Goal: Communication & Community: Answer question/provide support

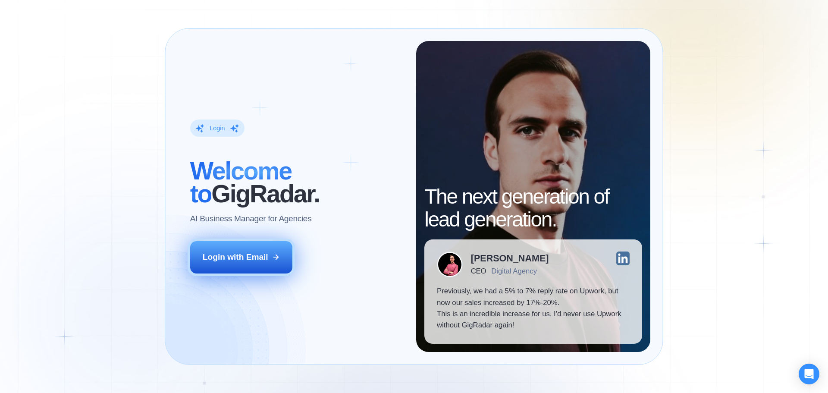
click at [253, 259] on div "Login with Email" at bounding box center [236, 256] width 66 height 11
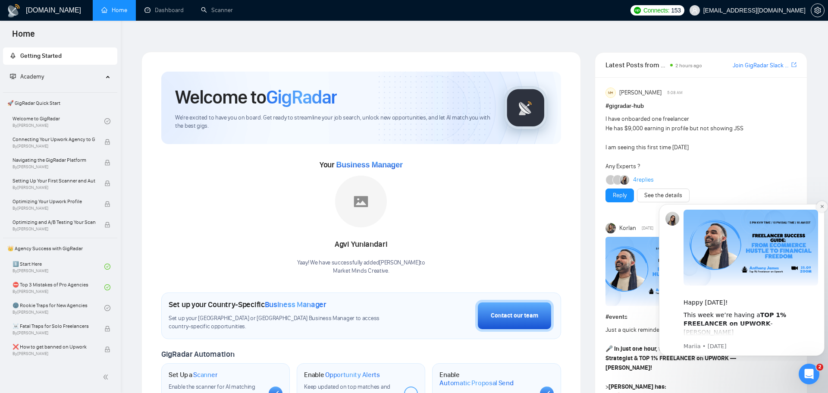
click at [817, 206] on button "Dismiss notification" at bounding box center [822, 206] width 11 height 11
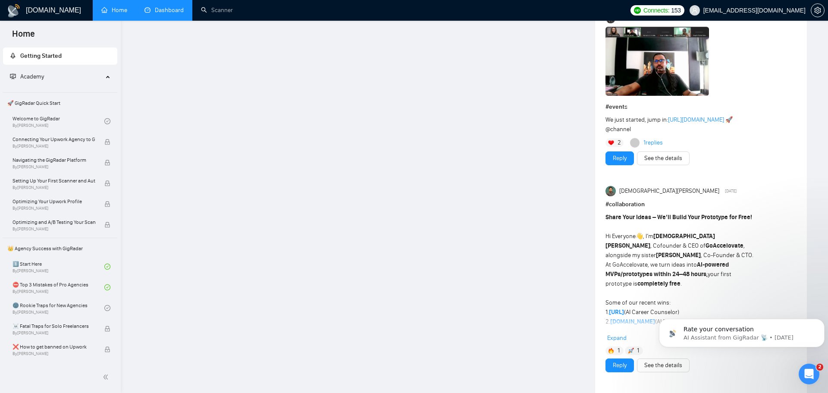
click at [157, 9] on link "Dashboard" at bounding box center [164, 9] width 39 height 7
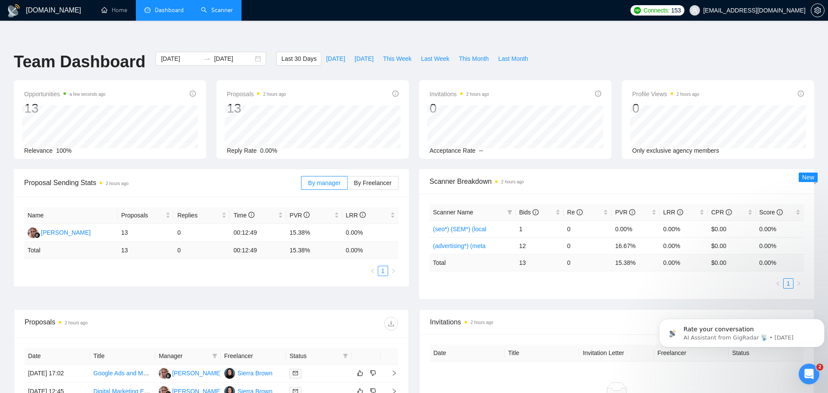
click at [202, 7] on link "Scanner" at bounding box center [217, 9] width 32 height 7
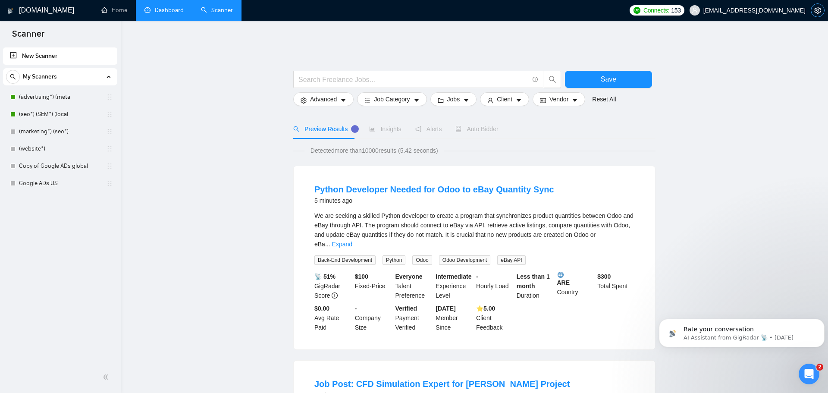
click at [818, 15] on button "button" at bounding box center [818, 10] width 14 height 14
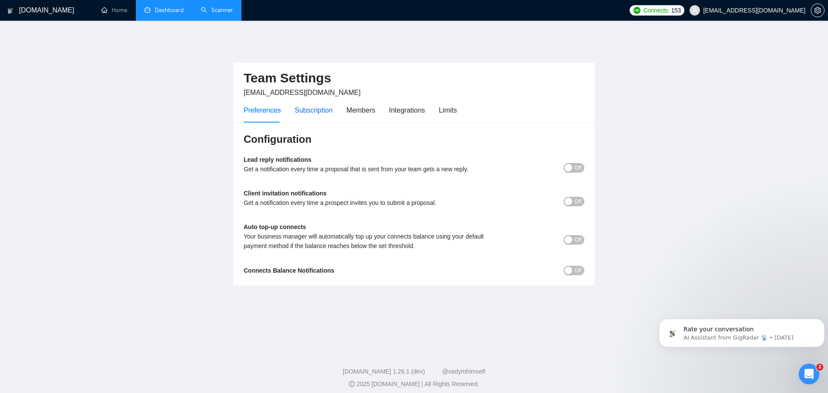
click at [311, 105] on div "Subscription" at bounding box center [314, 110] width 38 height 11
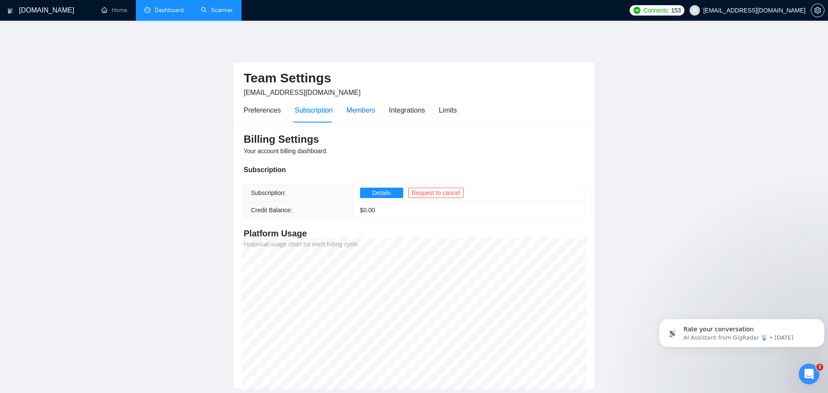
click at [361, 107] on div "Members" at bounding box center [360, 110] width 29 height 11
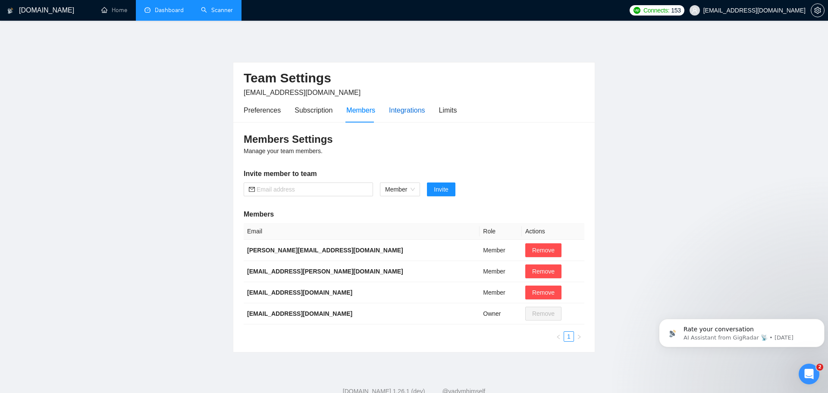
click at [407, 108] on div "Integrations" at bounding box center [407, 110] width 36 height 11
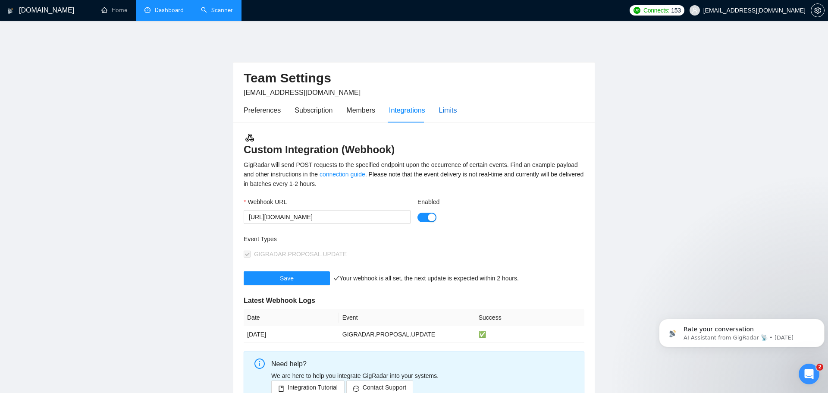
click at [448, 105] on div "Limits" at bounding box center [448, 110] width 18 height 11
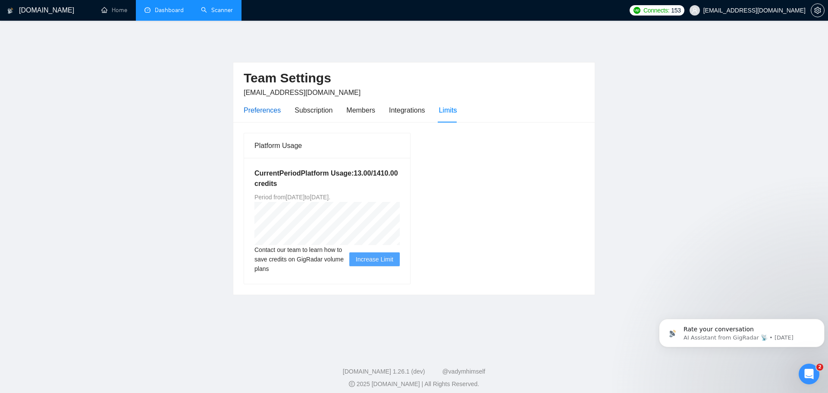
click at [261, 109] on div "Preferences" at bounding box center [262, 110] width 37 height 11
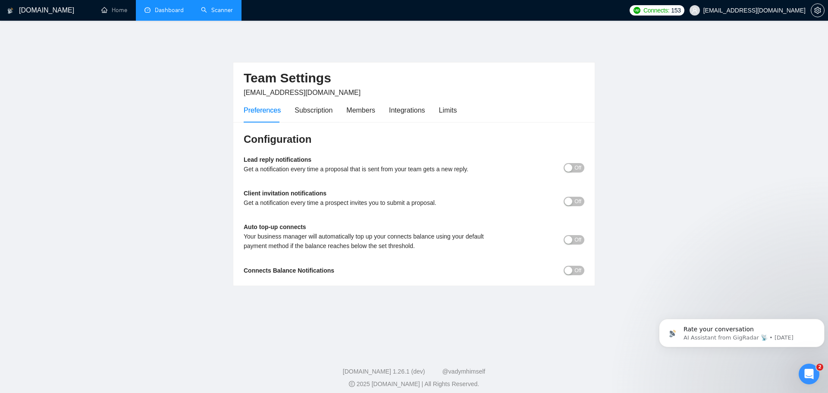
click at [174, 14] on link "Dashboard" at bounding box center [164, 9] width 39 height 7
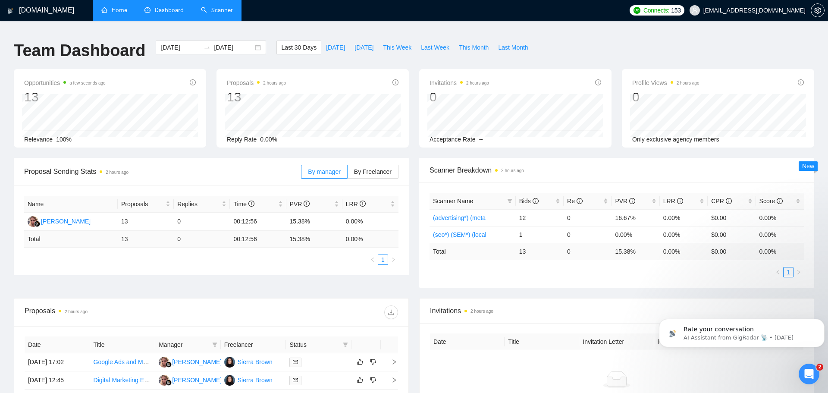
click at [116, 6] on link "Home" at bounding box center [114, 9] width 26 height 7
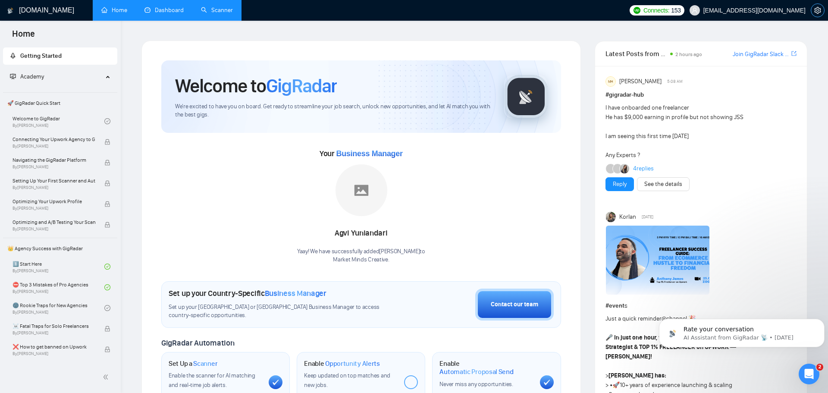
click at [814, 8] on span "setting" at bounding box center [817, 10] width 13 height 7
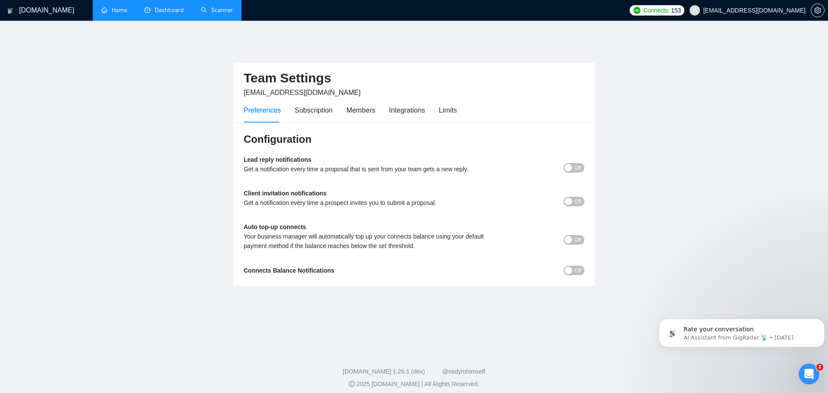
click at [125, 6] on link "Home" at bounding box center [114, 9] width 26 height 7
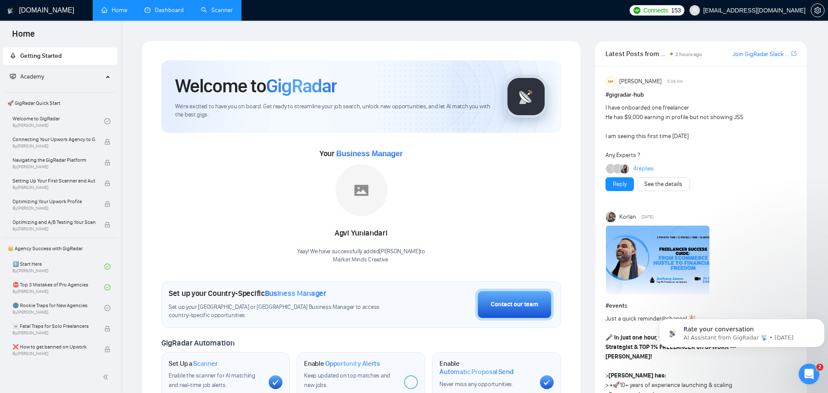
click at [165, 8] on link "Dashboard" at bounding box center [164, 9] width 39 height 7
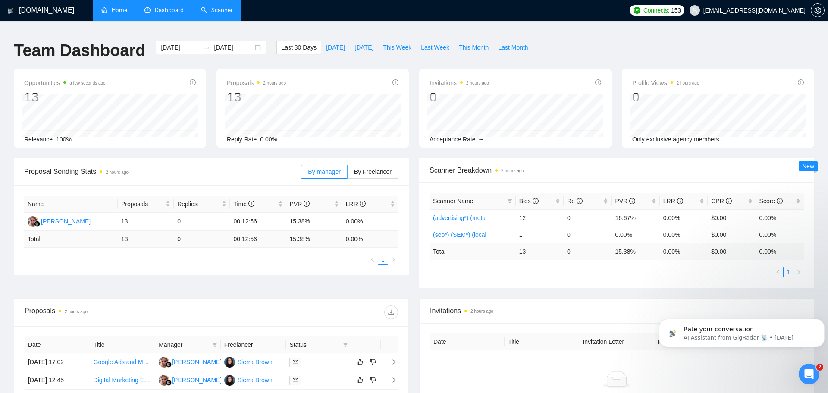
click at [218, 14] on link "Scanner" at bounding box center [217, 9] width 32 height 7
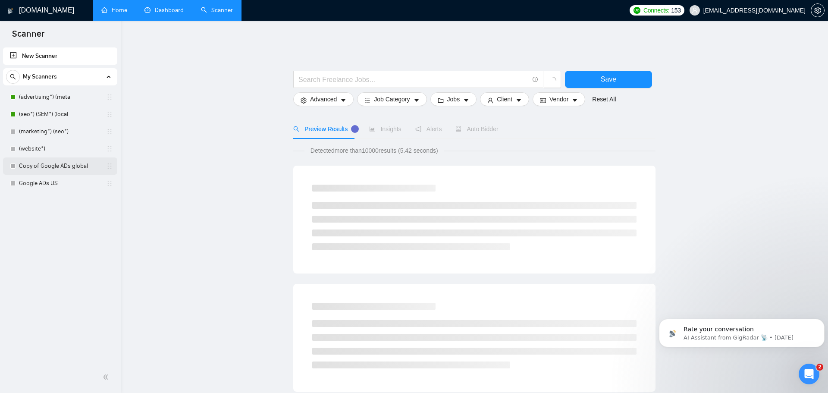
click at [94, 163] on link "Copy of Google ADs global" at bounding box center [60, 165] width 82 height 17
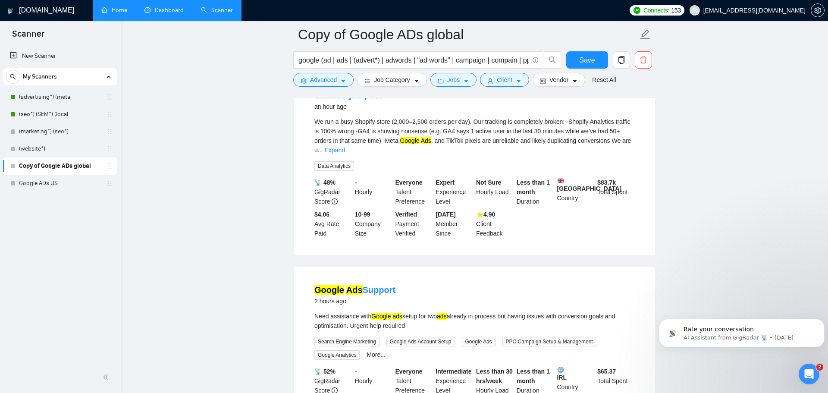
scroll to position [305, 0]
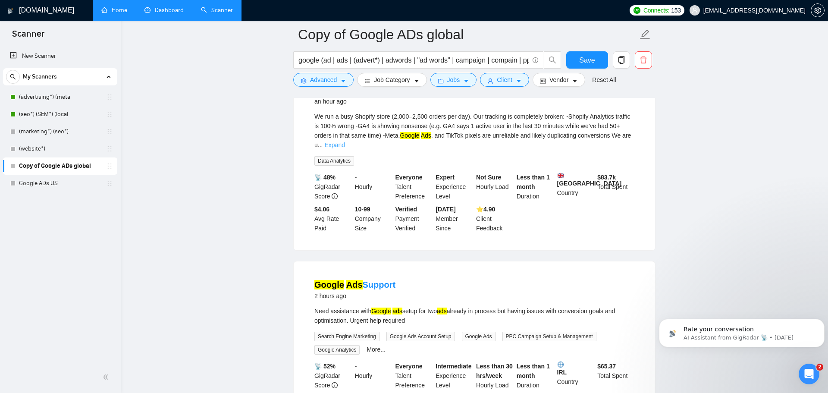
click at [345, 141] on link "Expand" at bounding box center [334, 144] width 20 height 7
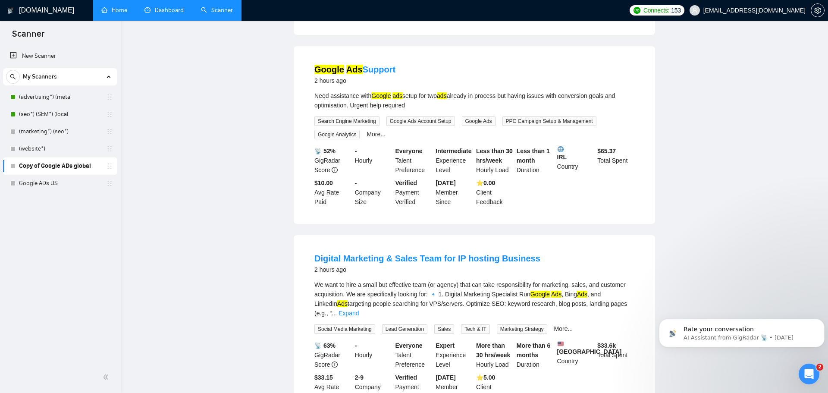
scroll to position [0, 0]
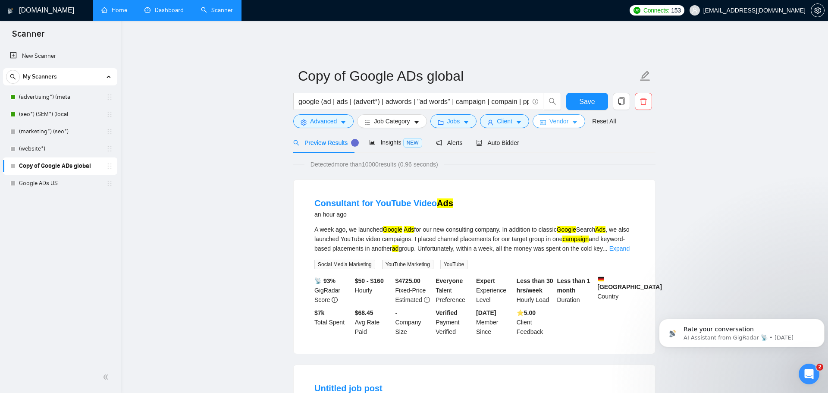
click at [575, 122] on icon "caret-down" at bounding box center [575, 123] width 4 height 3
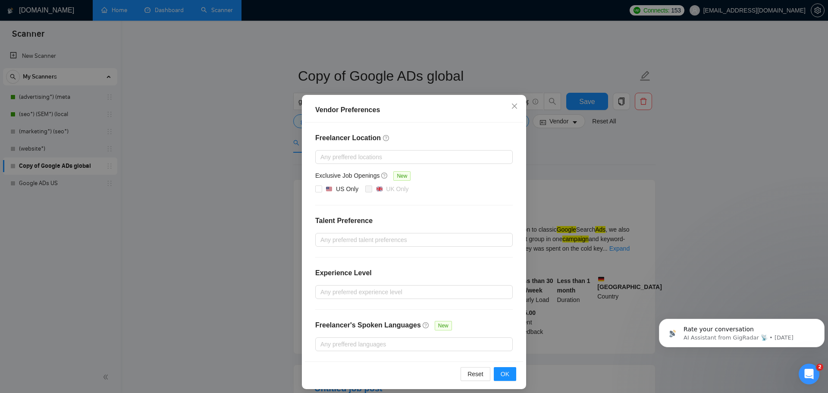
scroll to position [6, 0]
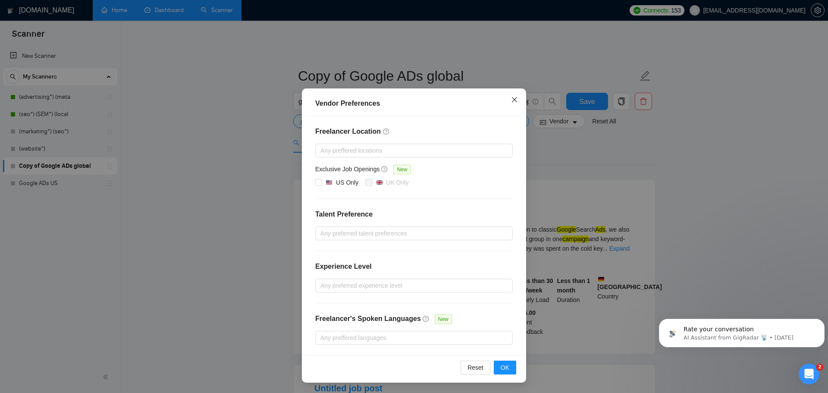
click at [511, 102] on icon "close" at bounding box center [514, 99] width 7 height 7
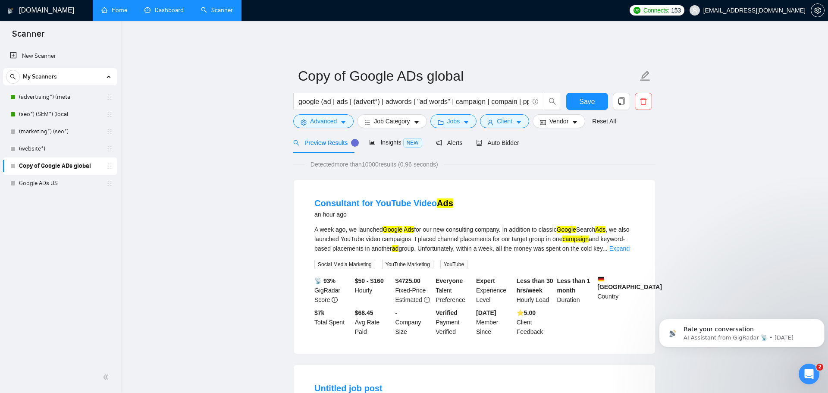
scroll to position [0, 0]
click at [490, 120] on icon "user" at bounding box center [490, 122] width 5 height 5
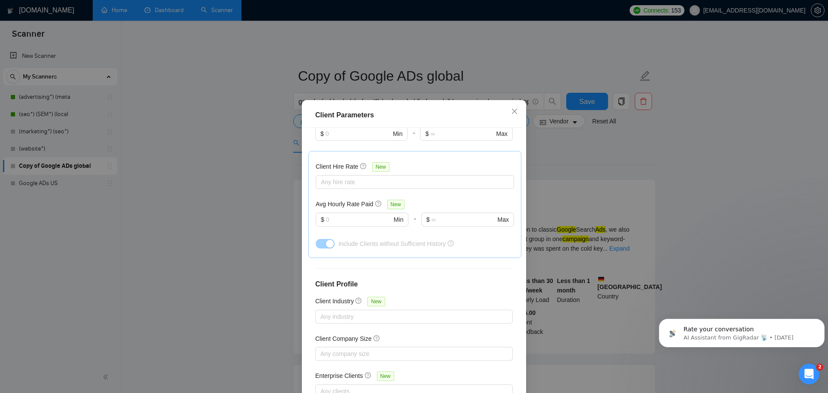
scroll to position [275, 0]
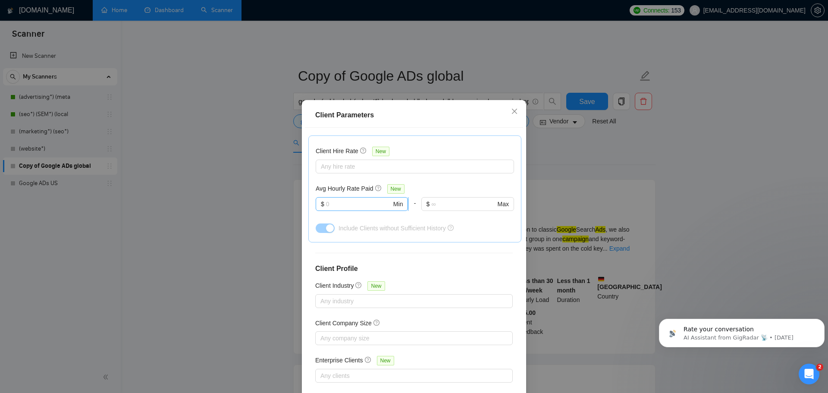
click at [377, 200] on input "text" at bounding box center [359, 203] width 66 height 9
type input "50"
click at [515, 115] on span "Close" at bounding box center [514, 111] width 23 height 23
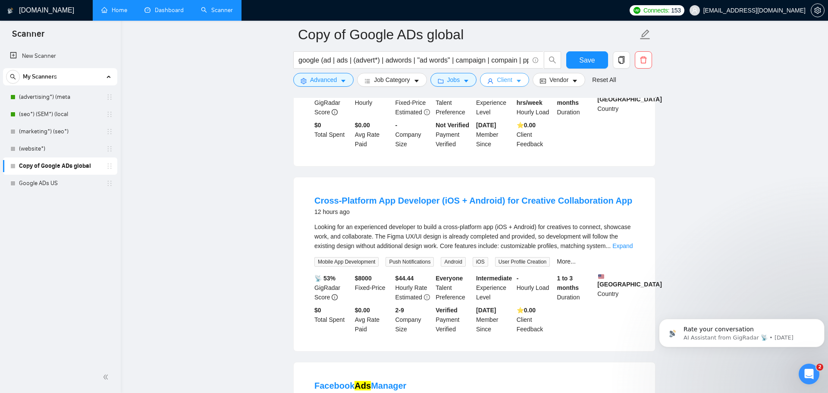
scroll to position [1567, 0]
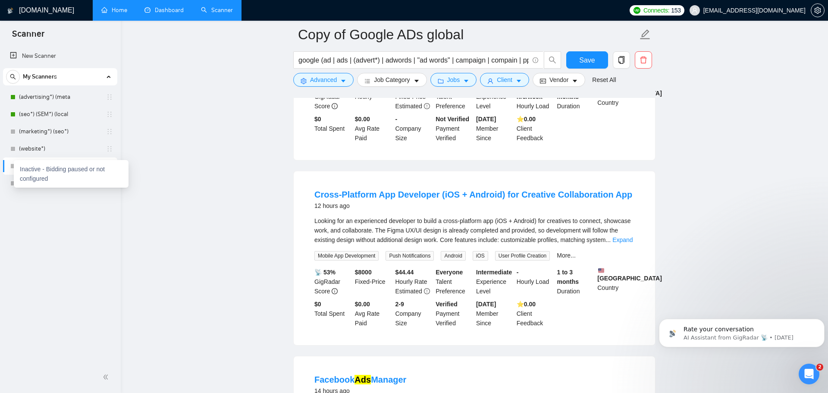
click at [13, 166] on div at bounding box center [12, 165] width 5 height 5
click at [89, 101] on link "Google ADs US" at bounding box center [60, 96] width 82 height 17
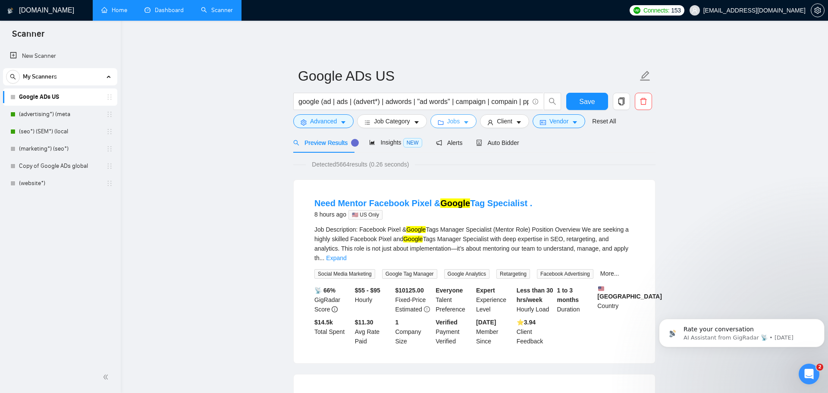
click at [453, 122] on button "Jobs" at bounding box center [454, 121] width 47 height 14
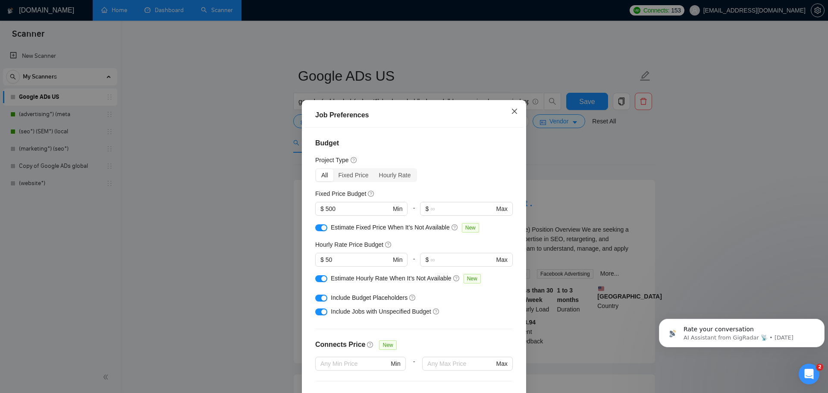
click at [515, 115] on span "Close" at bounding box center [514, 111] width 23 height 23
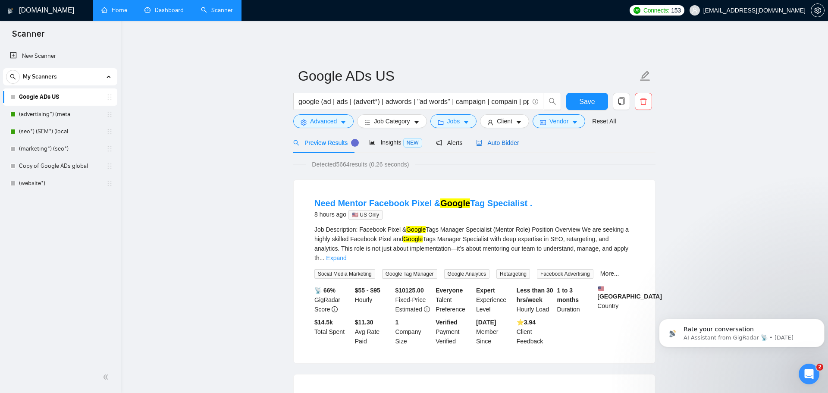
click at [505, 139] on span "Auto Bidder" at bounding box center [497, 142] width 43 height 7
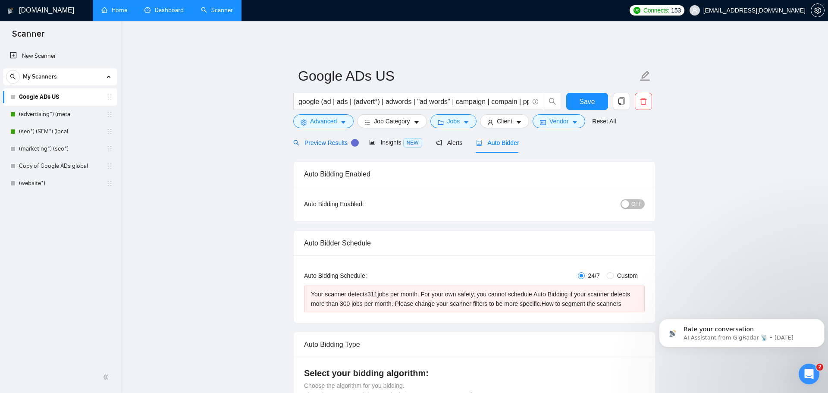
click at [321, 139] on span "Preview Results" at bounding box center [324, 142] width 62 height 7
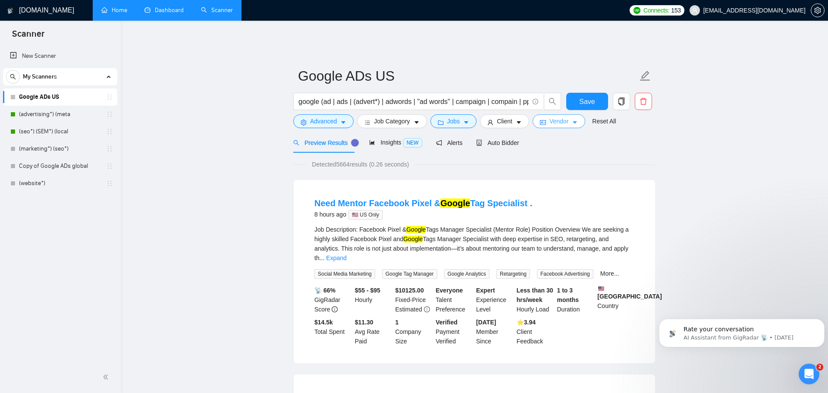
click at [545, 119] on icon "idcard" at bounding box center [543, 122] width 6 height 6
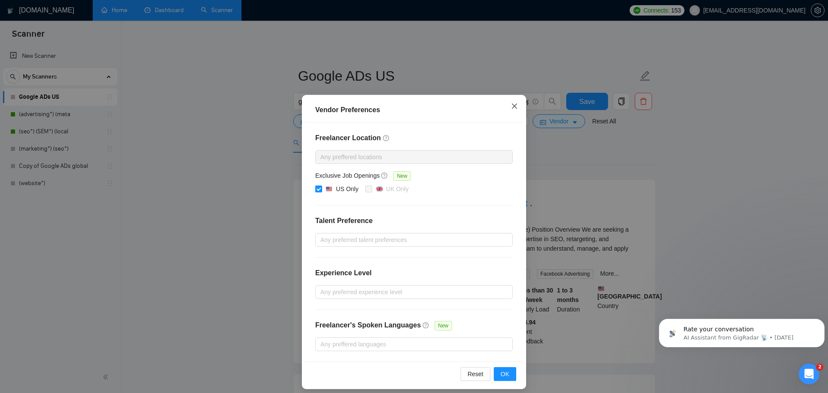
click at [512, 111] on span "Close" at bounding box center [514, 106] width 23 height 23
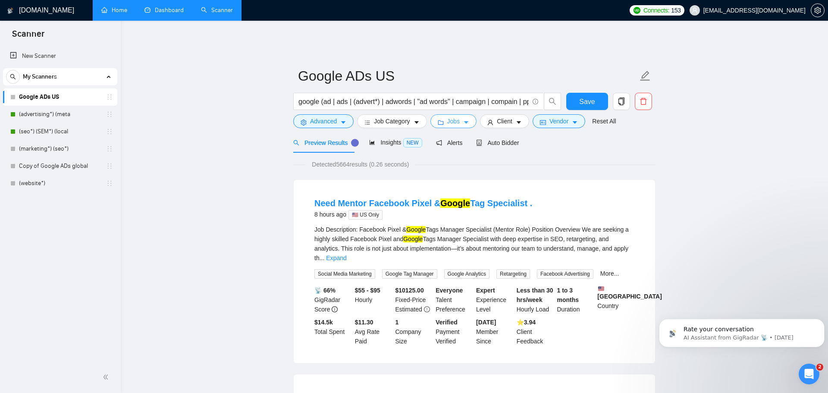
click at [452, 119] on span "Jobs" at bounding box center [453, 120] width 13 height 9
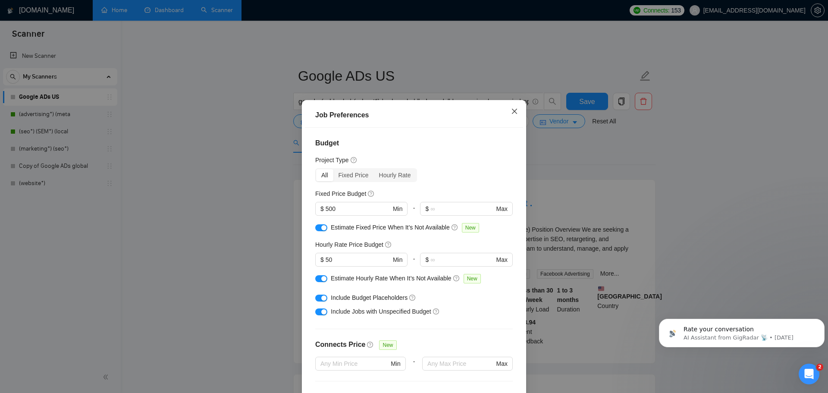
click at [509, 113] on span "Close" at bounding box center [514, 111] width 23 height 23
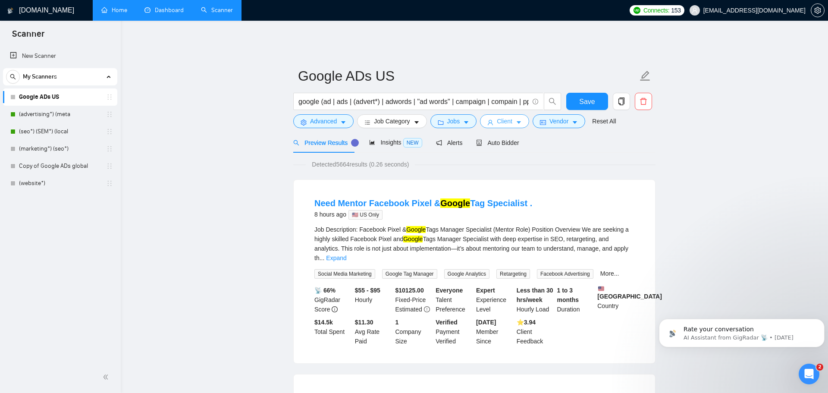
click at [502, 116] on span "Client" at bounding box center [505, 120] width 16 height 9
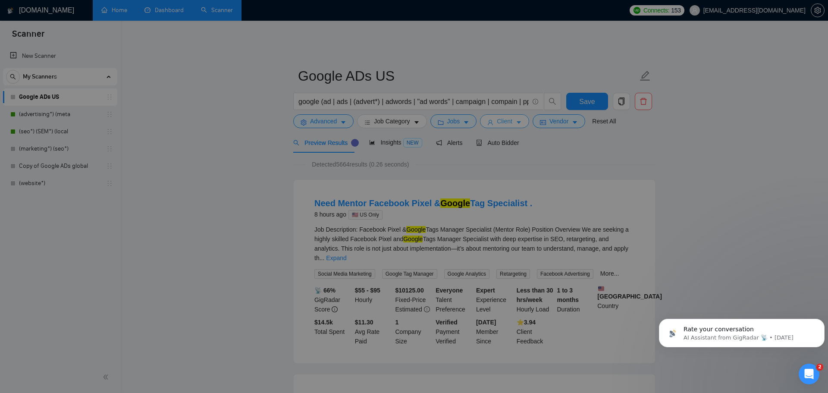
scroll to position [263, 0]
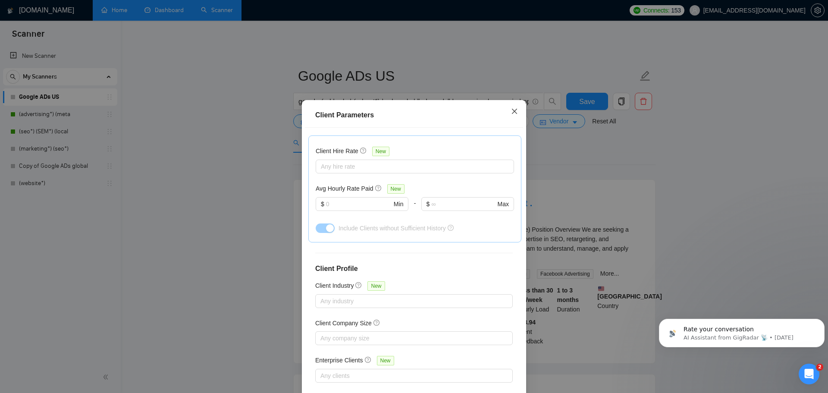
click at [517, 109] on icon "close" at bounding box center [514, 111] width 7 height 7
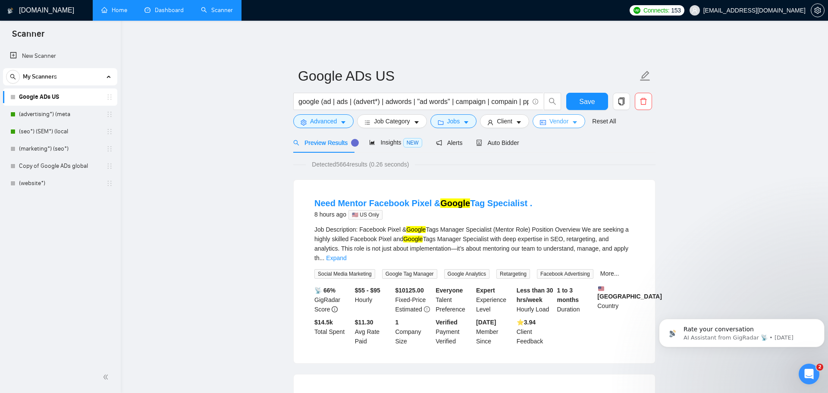
click at [551, 116] on span "Vendor" at bounding box center [559, 120] width 19 height 9
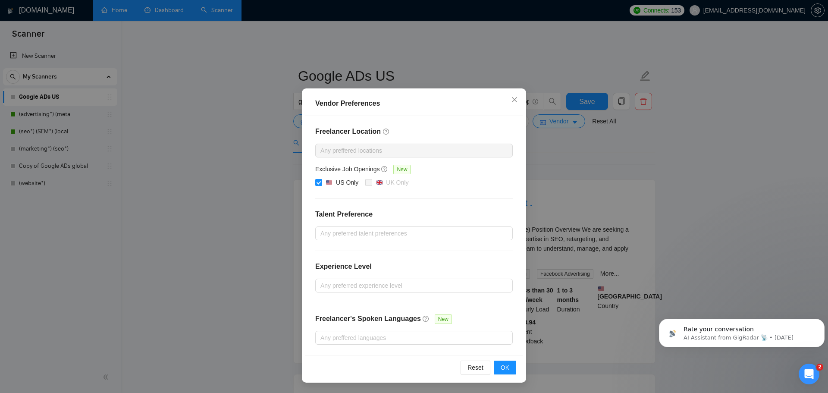
scroll to position [0, 0]
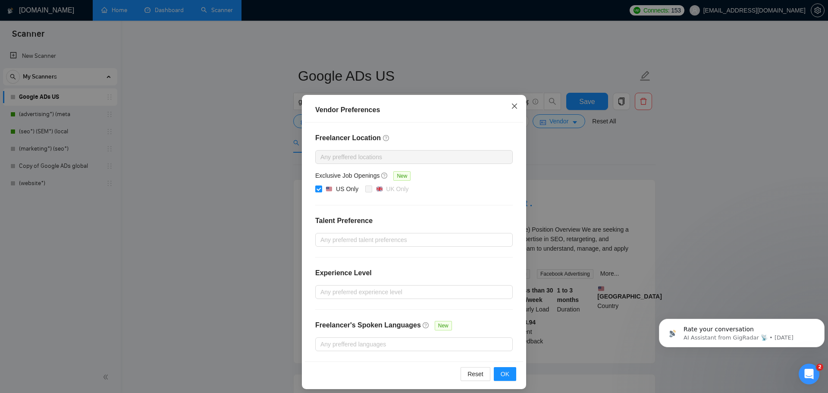
click at [515, 107] on icon "close" at bounding box center [514, 106] width 5 height 5
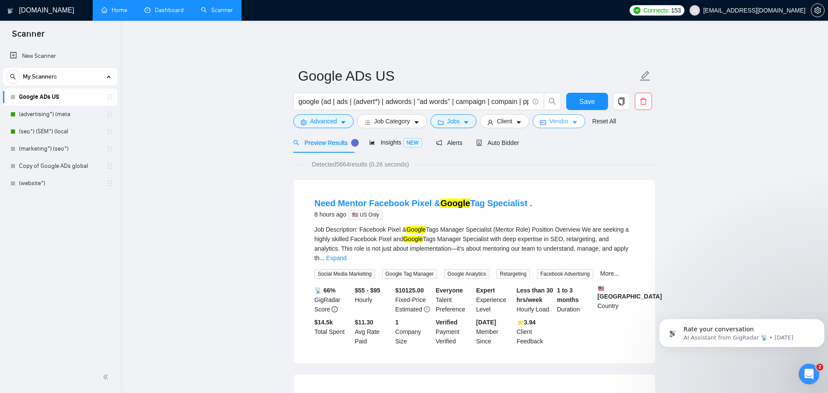
click at [557, 116] on span "Vendor" at bounding box center [559, 120] width 19 height 9
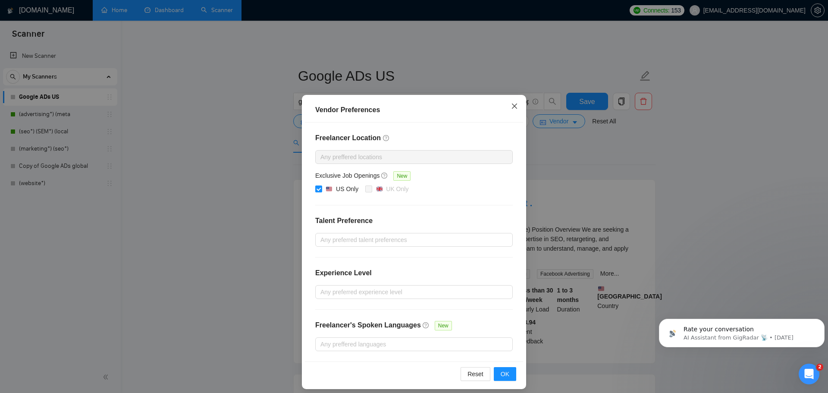
click at [515, 107] on icon "close" at bounding box center [514, 106] width 7 height 7
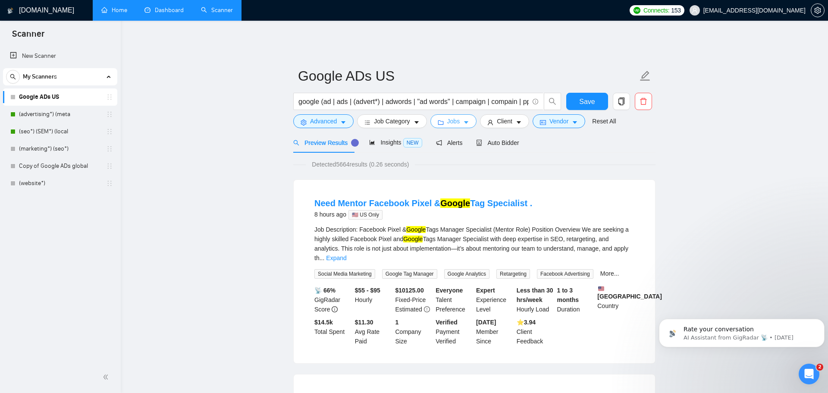
click at [446, 115] on button "Jobs" at bounding box center [454, 121] width 47 height 14
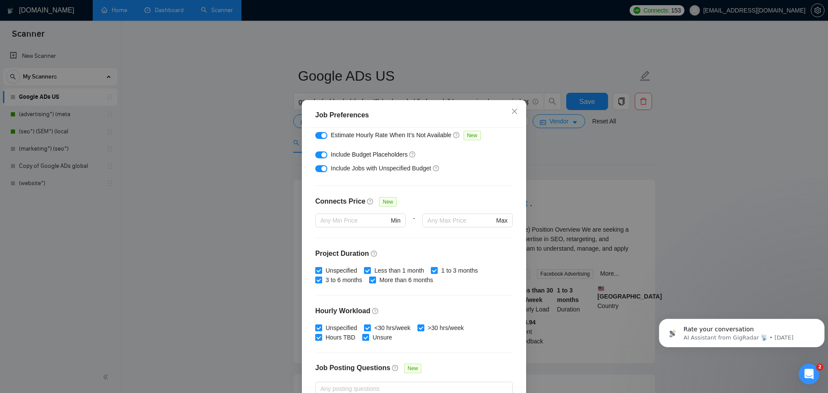
scroll to position [212, 0]
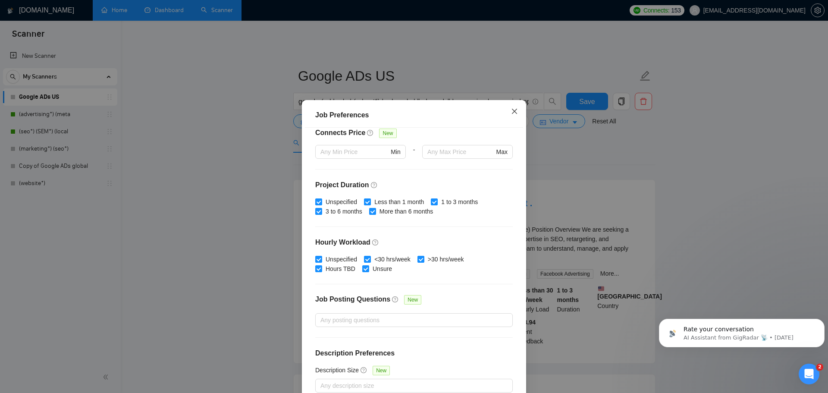
click at [515, 107] on span "Close" at bounding box center [514, 111] width 23 height 23
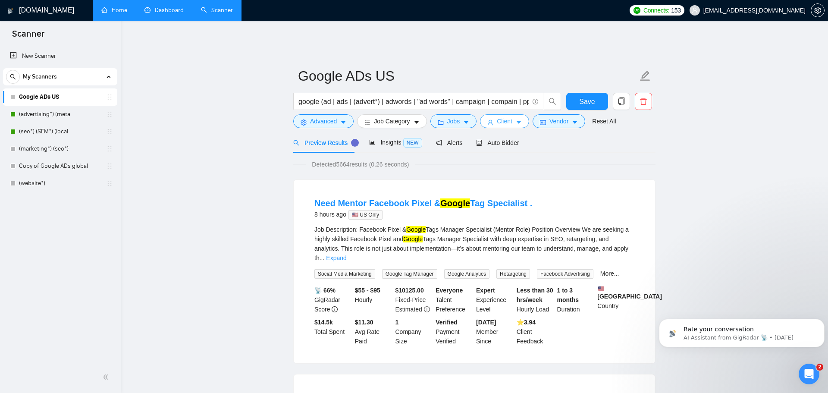
click at [499, 116] on span "Client" at bounding box center [505, 120] width 16 height 9
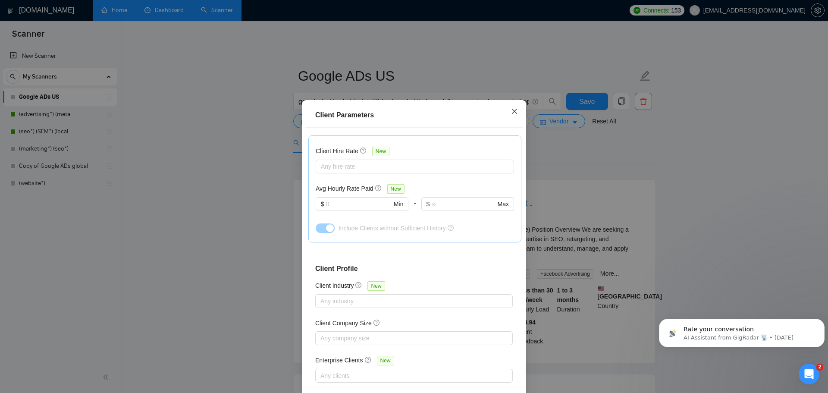
click at [515, 110] on icon "close" at bounding box center [514, 111] width 5 height 5
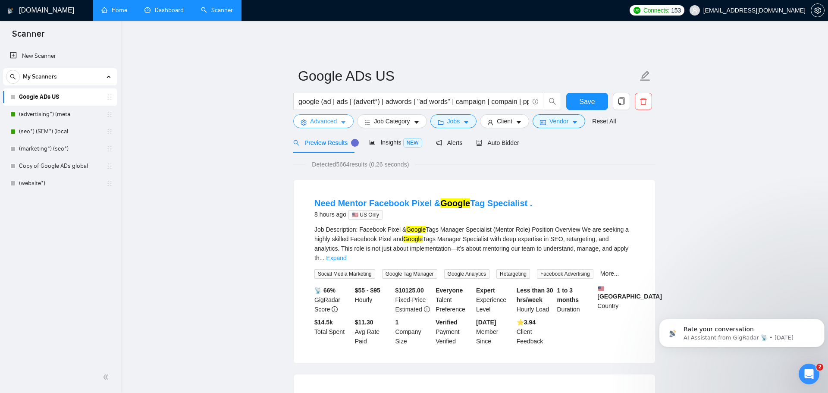
click at [309, 114] on button "Advanced" at bounding box center [323, 121] width 60 height 14
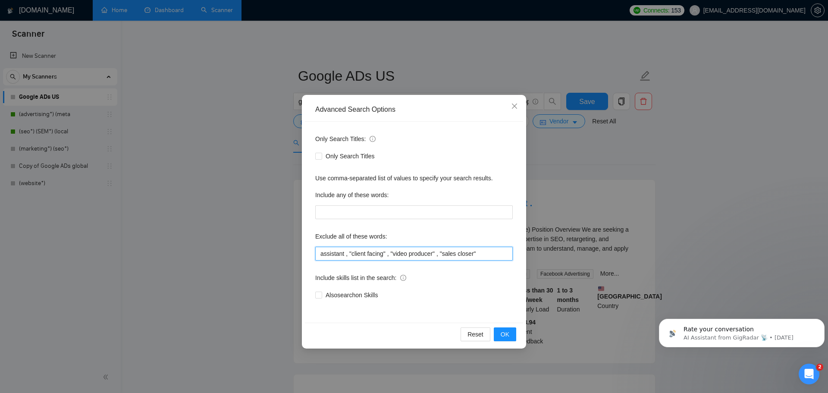
click at [485, 251] on input "assistant , "client facing" , "video producer" , "sales closer"" at bounding box center [414, 254] width 198 height 14
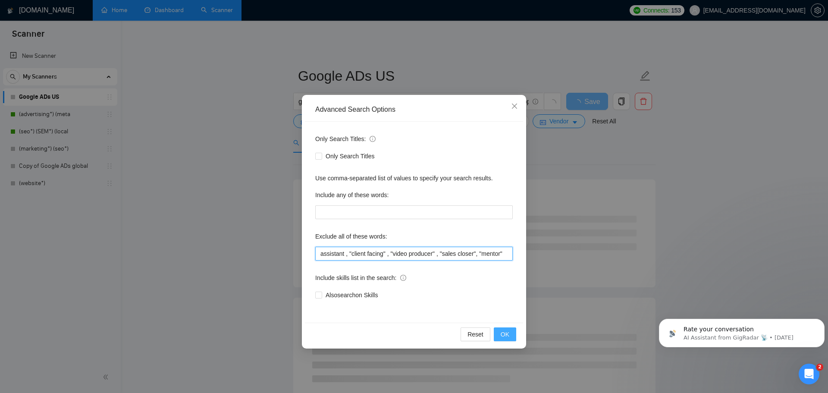
type input "assistant , "client facing" , "video producer" , "sales closer", "mentor""
click at [508, 336] on span "OK" at bounding box center [505, 334] width 9 height 9
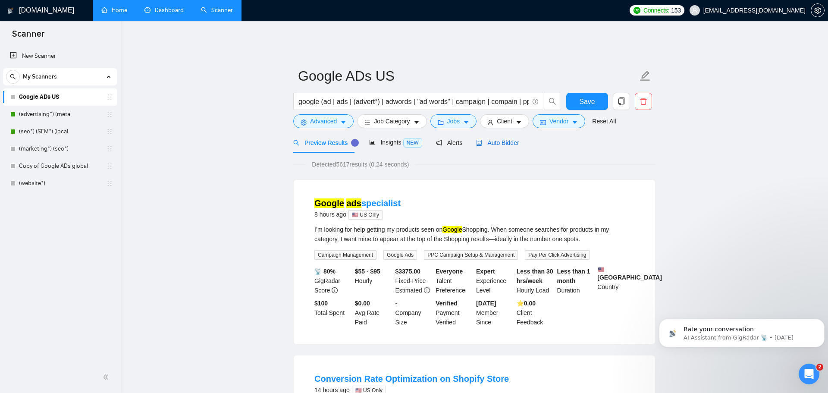
click at [488, 139] on span "Auto Bidder" at bounding box center [497, 142] width 43 height 7
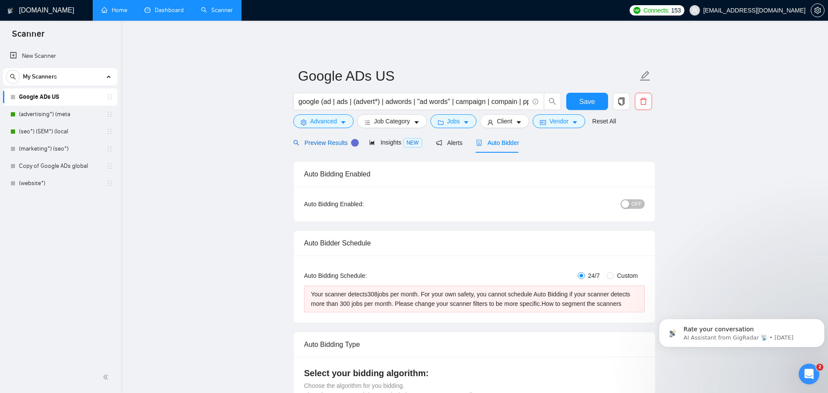
click at [329, 139] on span "Preview Results" at bounding box center [324, 142] width 62 height 7
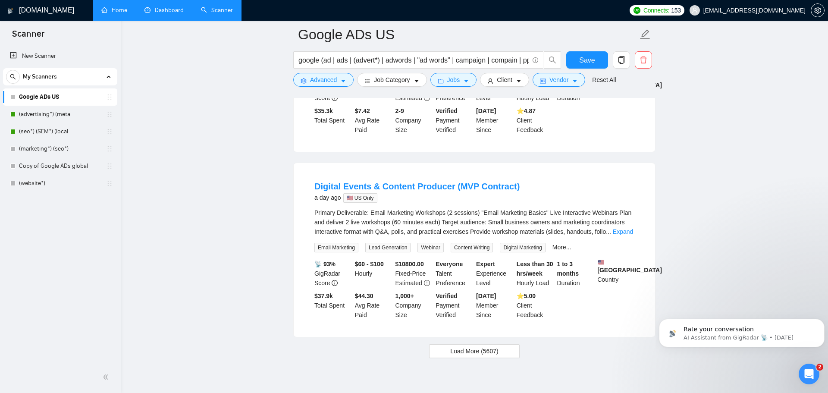
scroll to position [1787, 0]
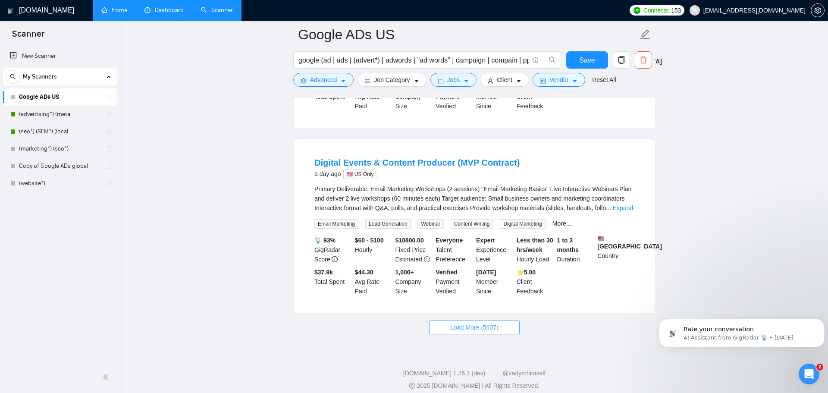
click at [456, 323] on span "Load More (5607)" at bounding box center [474, 327] width 48 height 9
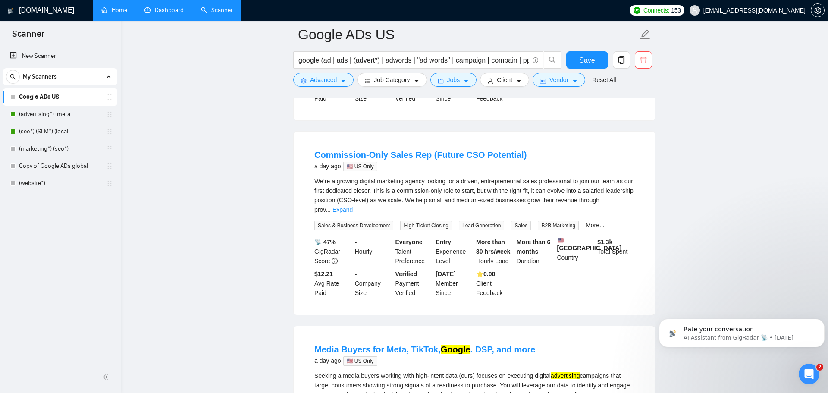
scroll to position [2175, 0]
click at [325, 76] on span "Advanced" at bounding box center [323, 79] width 27 height 9
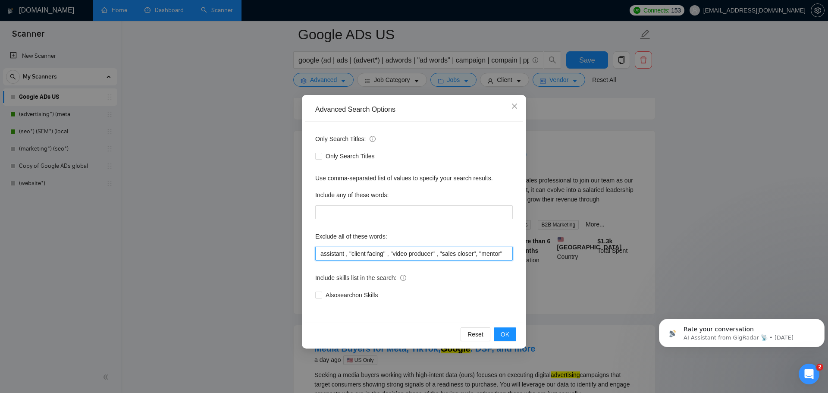
click at [500, 252] on input "assistant , "client facing" , "video producer" , "sales closer", "mentor"" at bounding box center [414, 254] width 198 height 14
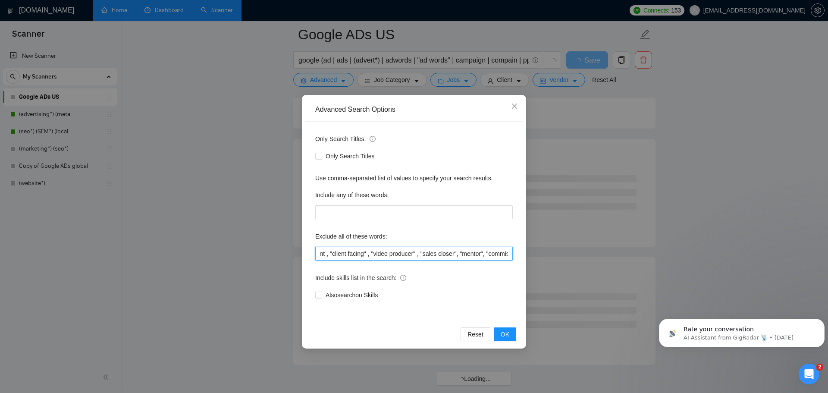
scroll to position [0, 26]
type input "assistant , "client facing" , "video producer" , "sales closer", "mentor", "com…"
click at [508, 337] on span "OK" at bounding box center [505, 334] width 9 height 9
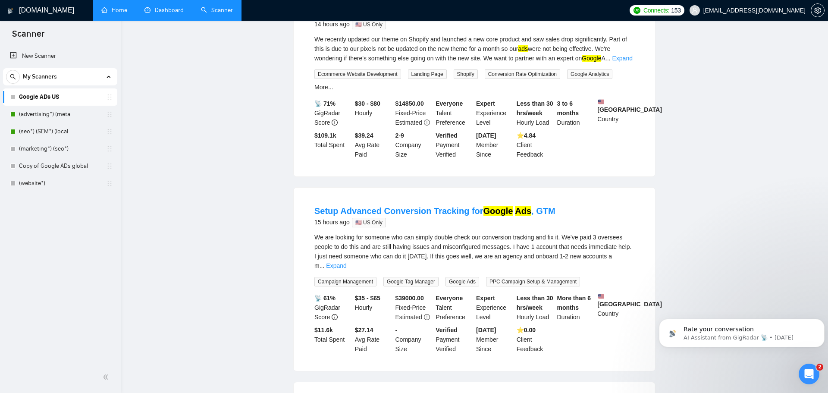
scroll to position [0, 0]
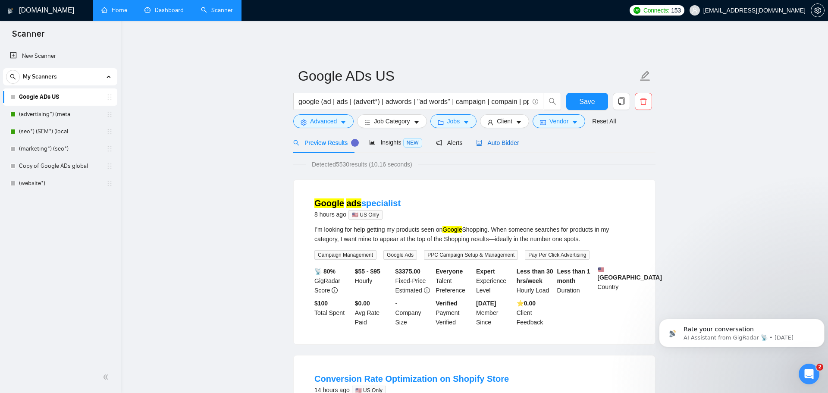
click at [497, 139] on span "Auto Bidder" at bounding box center [497, 142] width 43 height 7
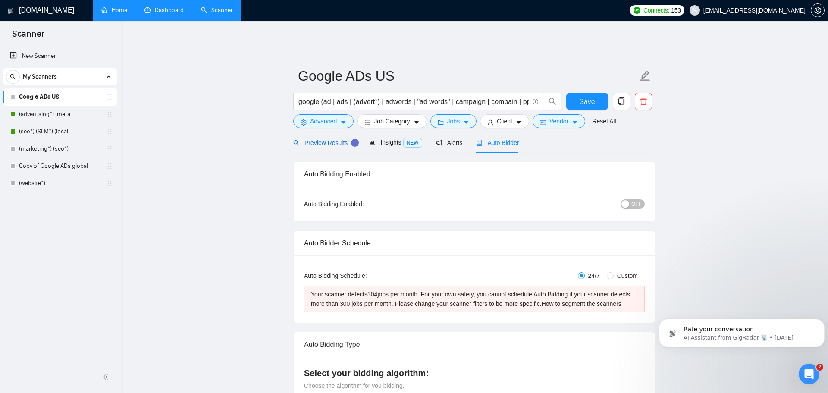
click at [321, 139] on span "Preview Results" at bounding box center [324, 142] width 62 height 7
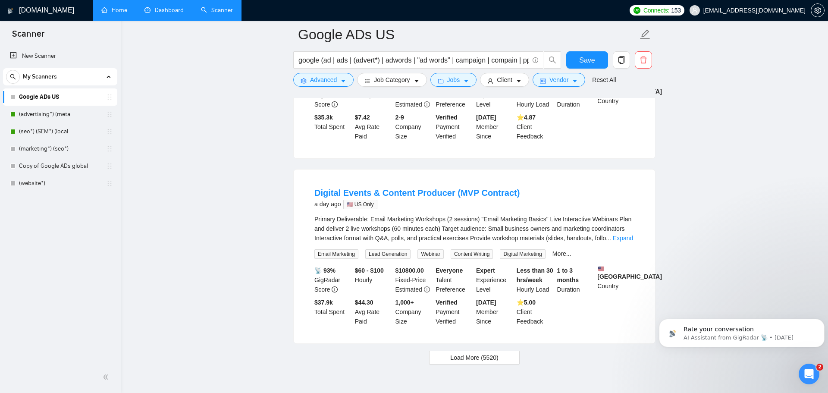
scroll to position [1757, 0]
click at [460, 352] on span "Load More (5520)" at bounding box center [474, 356] width 48 height 9
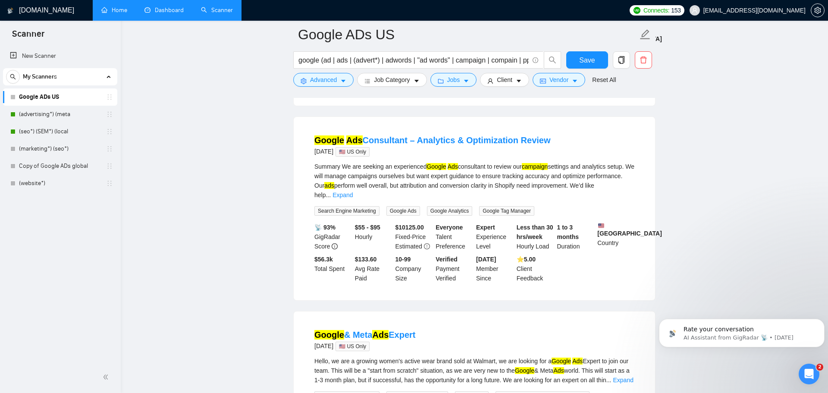
scroll to position [2578, 0]
click at [308, 77] on button "Advanced" at bounding box center [323, 80] width 60 height 14
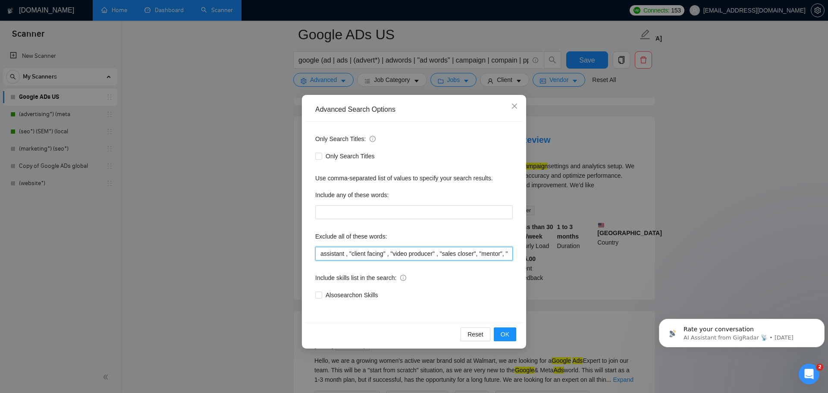
click at [461, 256] on input "assistant , "client facing" , "video producer" , "sales closer", "mentor", "com…" at bounding box center [414, 254] width 198 height 14
type input "assistant , "client facing" , "video producer" , "sales closer", "mentor", "com…"
click at [502, 337] on span "OK" at bounding box center [505, 334] width 9 height 9
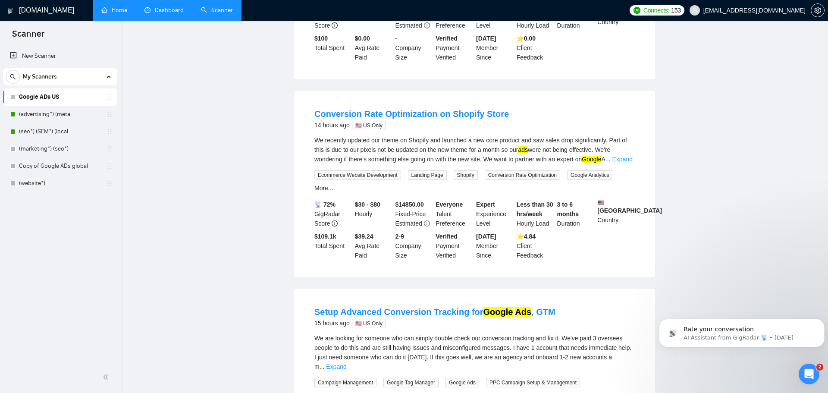
scroll to position [0, 0]
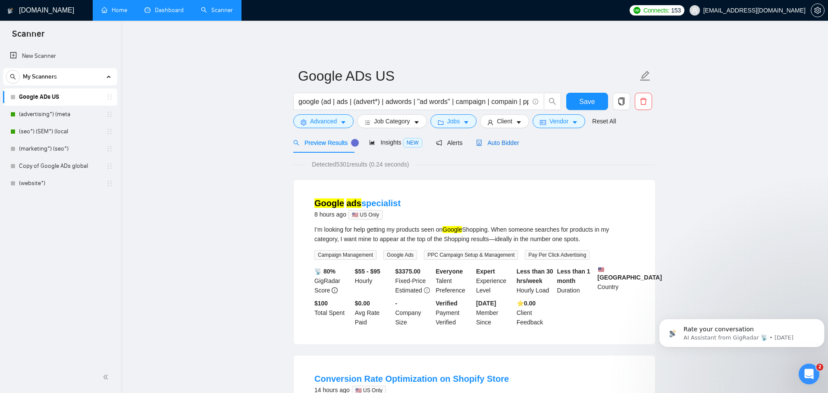
click at [493, 139] on span "Auto Bidder" at bounding box center [497, 142] width 43 height 7
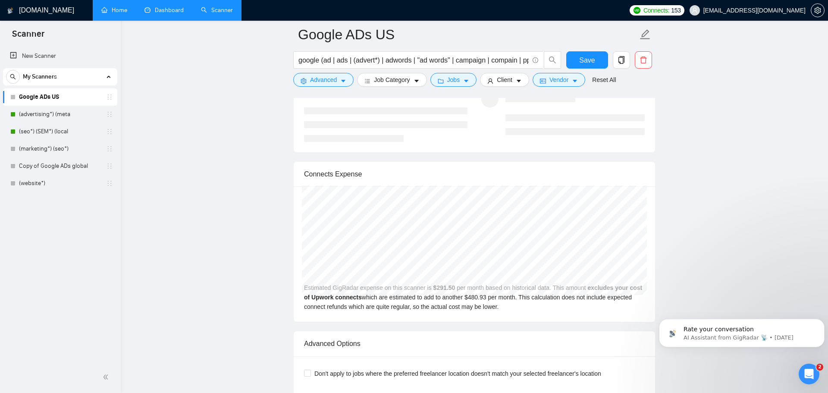
scroll to position [1701, 0]
click at [810, 370] on icon "Open Intercom Messenger" at bounding box center [808, 373] width 14 height 14
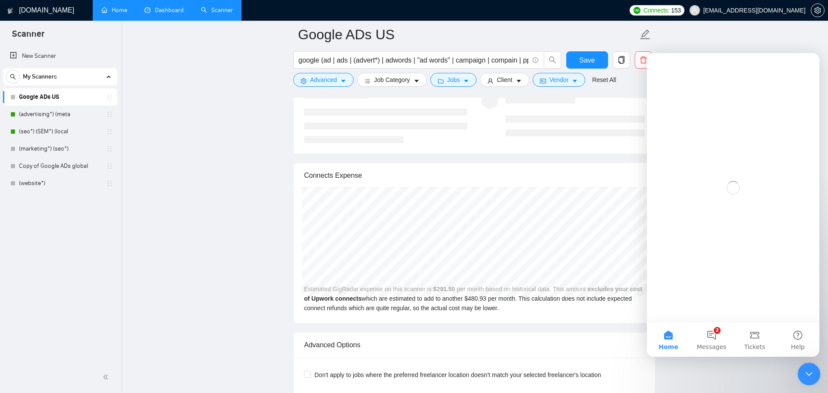
scroll to position [0, 0]
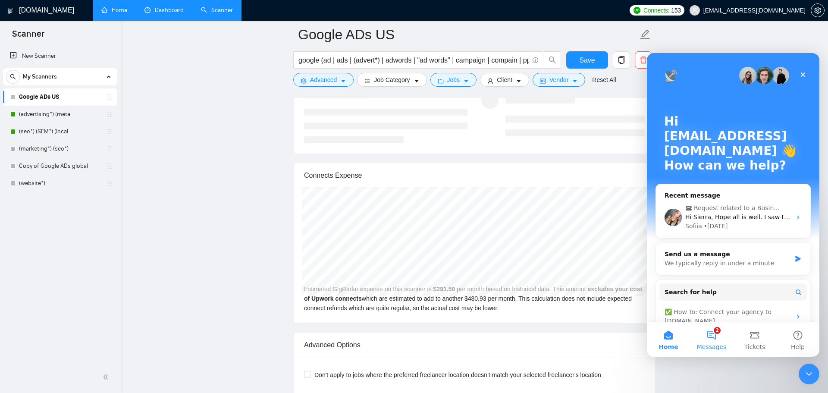
click at [715, 335] on button "2 Messages" at bounding box center [711, 339] width 43 height 35
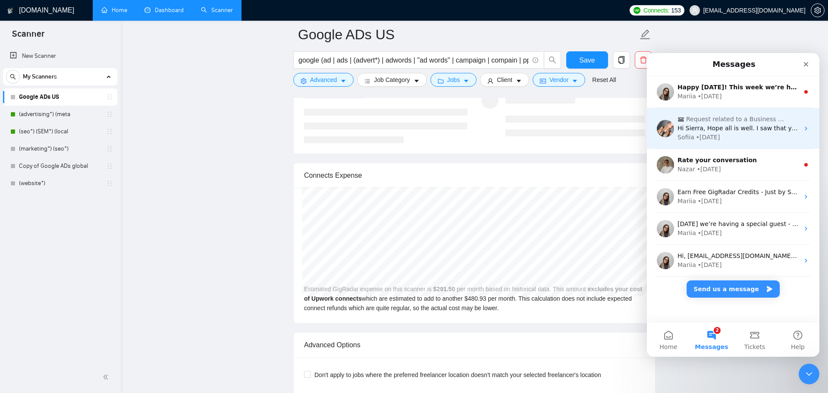
click at [770, 134] on div "Sofiia • 1w ago" at bounding box center [739, 137] width 122 height 9
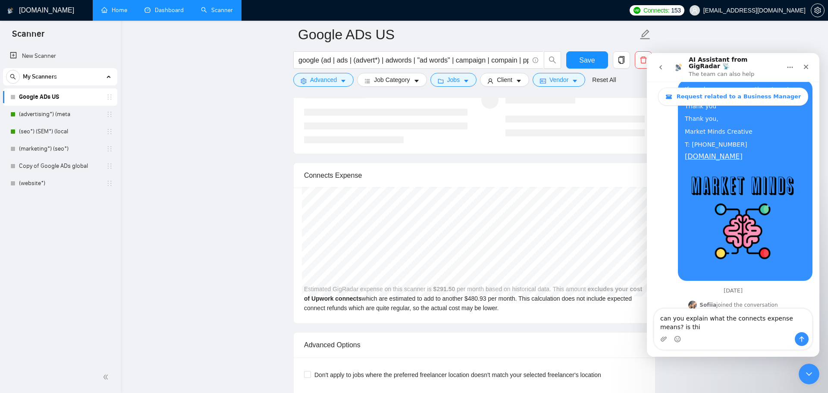
scroll to position [1929, 0]
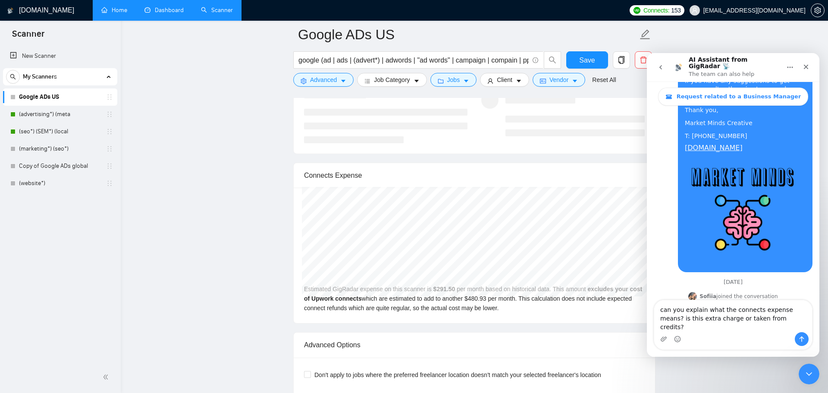
type textarea "can you explain what the connects expense means? is this extra charge or taken …"
click at [802, 342] on icon "Send a message…" at bounding box center [801, 339] width 7 height 7
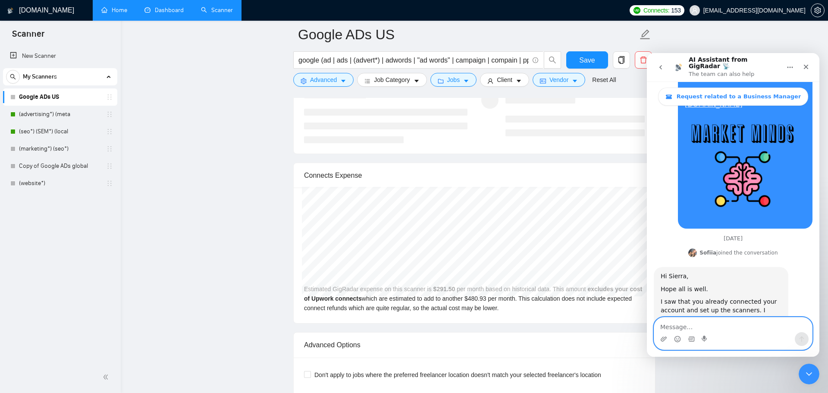
scroll to position [1975, 0]
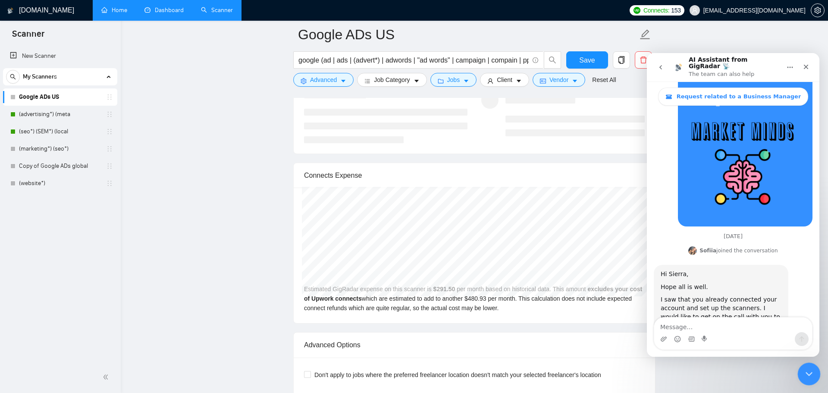
click at [811, 373] on icon "Close Intercom Messenger" at bounding box center [808, 373] width 10 height 10
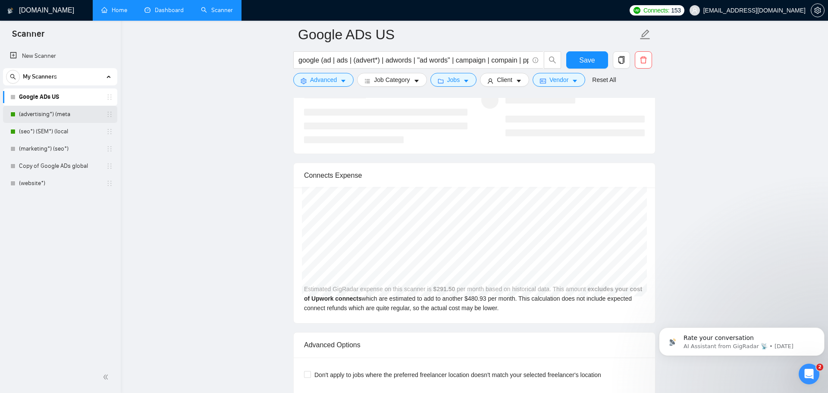
click at [73, 113] on link "(advertising*) (meta" at bounding box center [60, 114] width 82 height 17
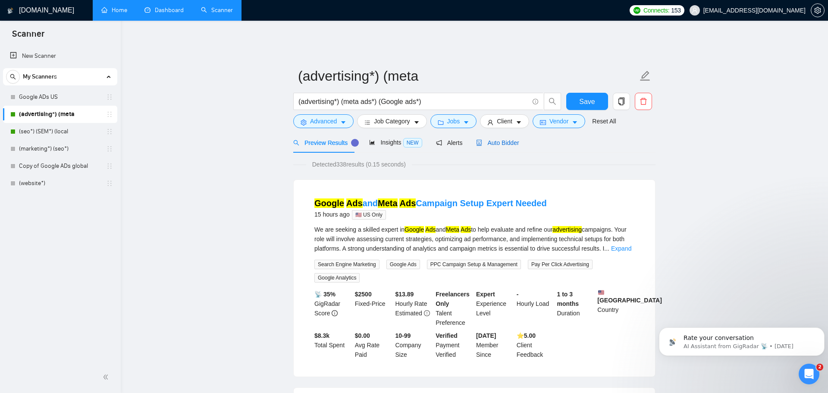
click at [488, 141] on div "Auto Bidder" at bounding box center [497, 142] width 43 height 9
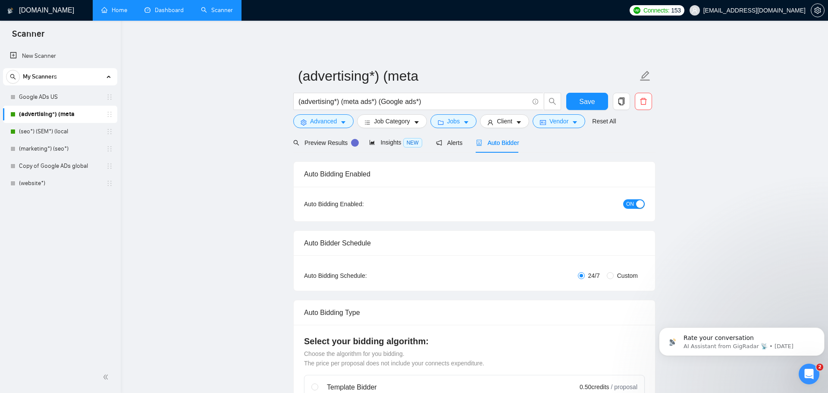
click at [633, 202] on span "ON" at bounding box center [630, 203] width 8 height 9
click at [72, 129] on link "(seo*) (SEM*) (local" at bounding box center [60, 131] width 82 height 17
click at [588, 98] on span "Save" at bounding box center [587, 101] width 16 height 11
click at [50, 134] on link "(seo*) (SEM*) (local" at bounding box center [60, 131] width 82 height 17
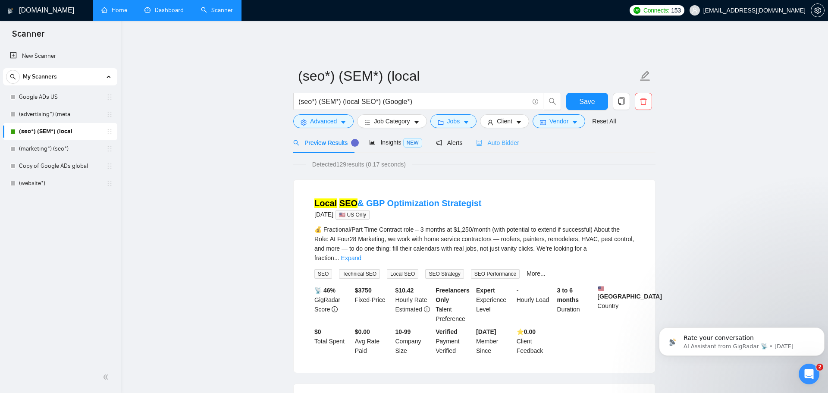
click at [495, 145] on div "Auto Bidder" at bounding box center [497, 142] width 43 height 20
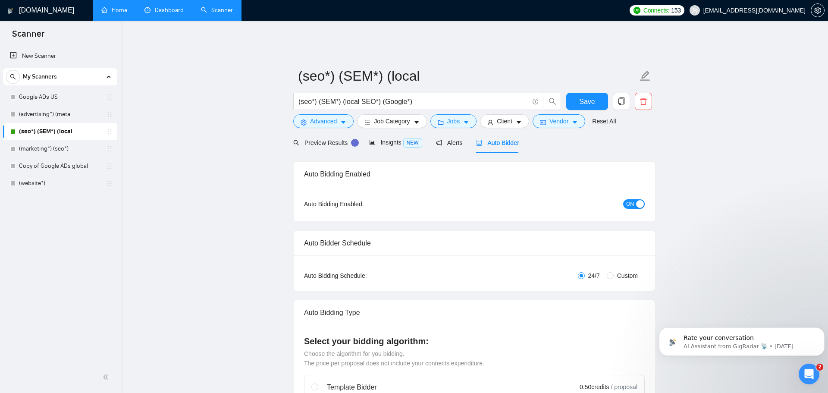
click at [633, 202] on span "ON" at bounding box center [630, 203] width 8 height 9
click at [594, 96] on span "Save" at bounding box center [587, 101] width 16 height 11
click at [454, 139] on span "Alerts" at bounding box center [449, 142] width 27 height 7
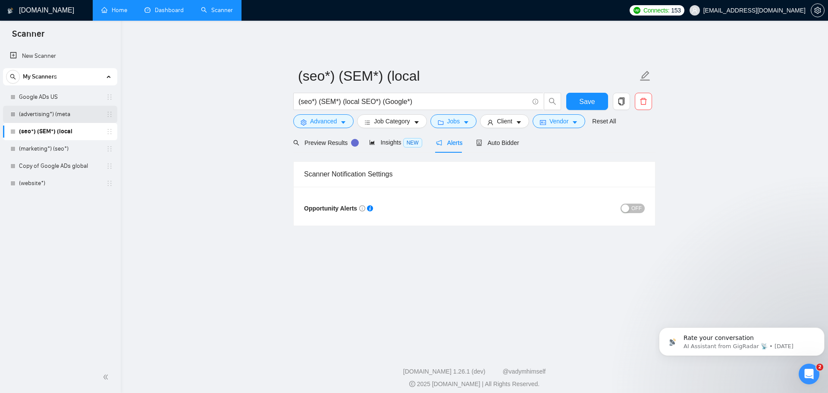
click at [72, 113] on link "(advertising*) (meta" at bounding box center [60, 114] width 82 height 17
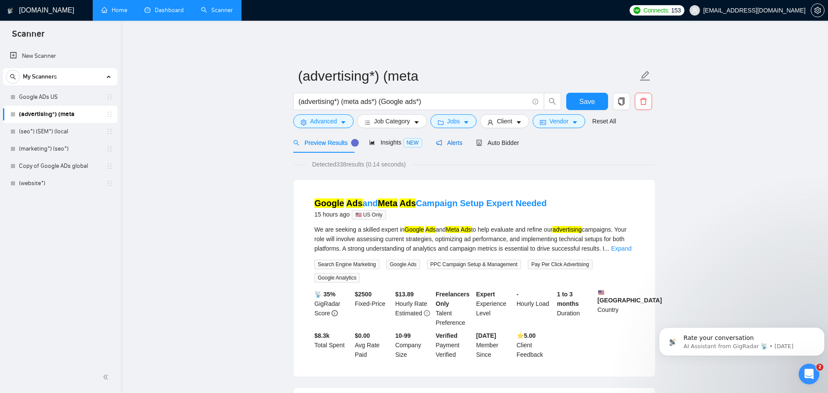
click at [455, 139] on span "Alerts" at bounding box center [449, 142] width 27 height 7
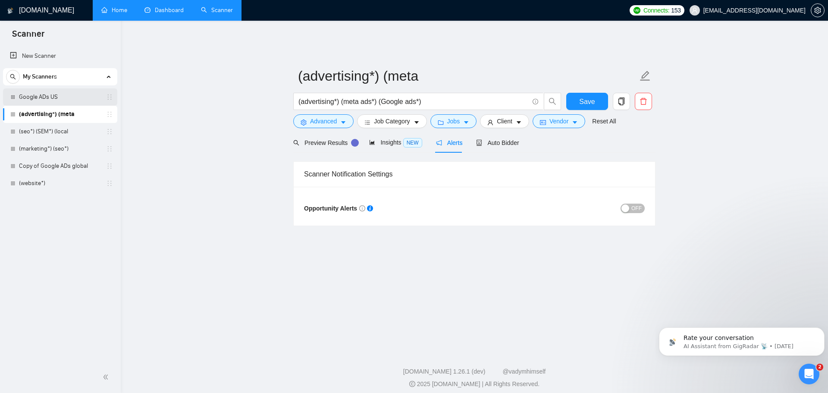
click at [76, 100] on link "Google ADs US" at bounding box center [60, 96] width 82 height 17
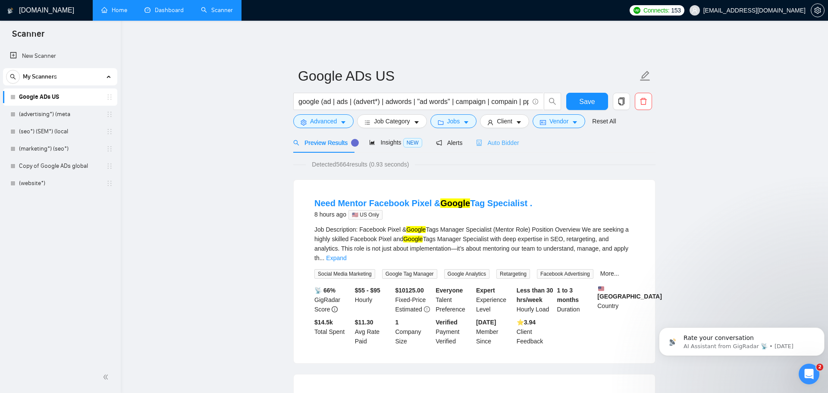
click at [509, 145] on div "Auto Bidder" at bounding box center [497, 142] width 43 height 20
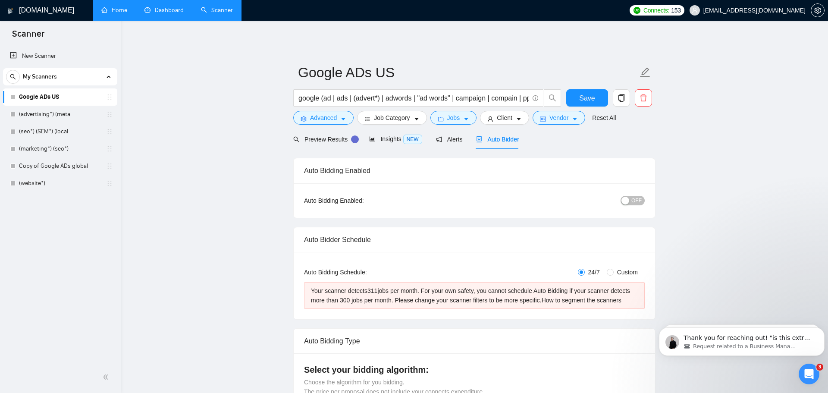
scroll to position [6, 0]
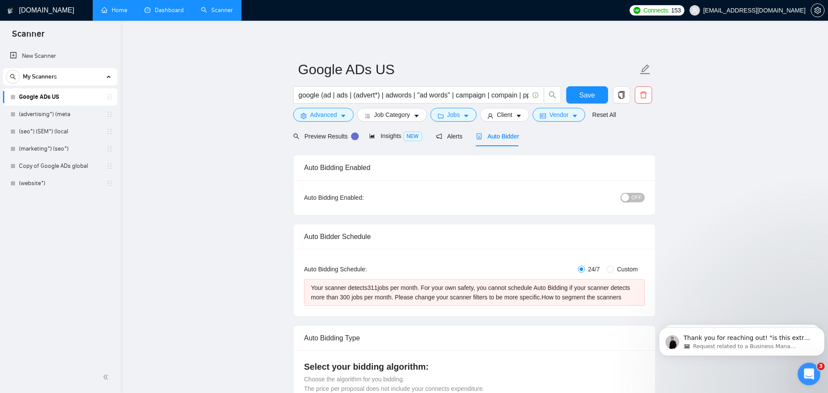
click at [809, 374] on icon "Open Intercom Messenger" at bounding box center [808, 373] width 14 height 14
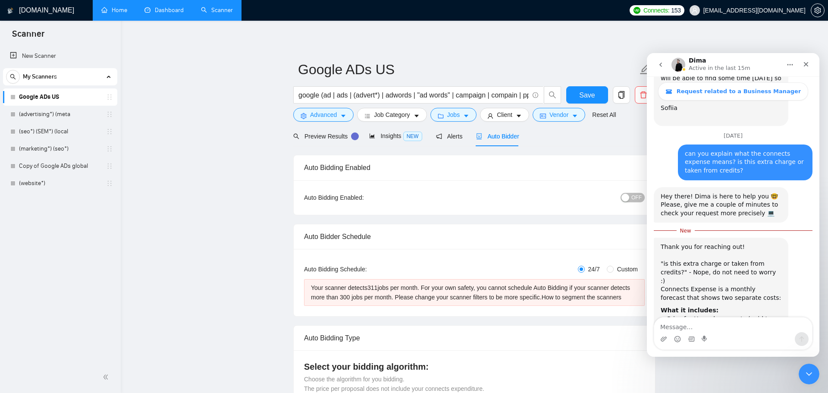
scroll to position [2267, 0]
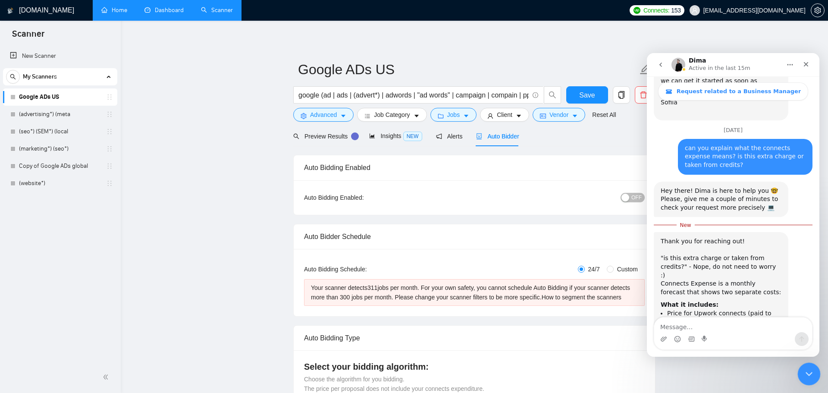
click at [809, 370] on icon "Close Intercom Messenger" at bounding box center [808, 373] width 10 height 10
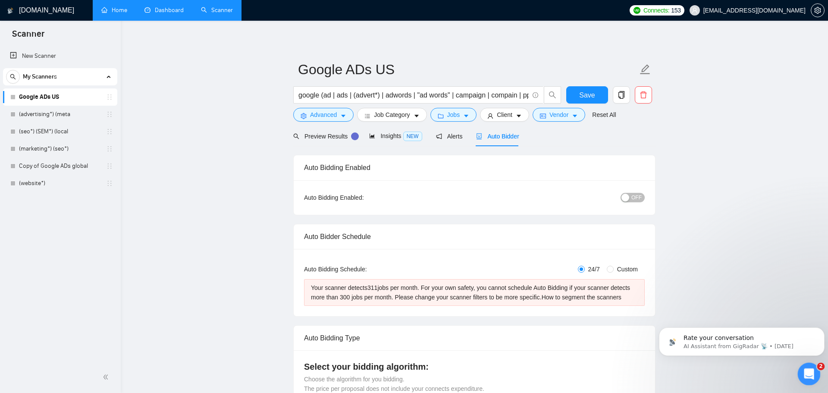
scroll to position [0, 0]
click at [111, 8] on link "Home" at bounding box center [114, 9] width 26 height 7
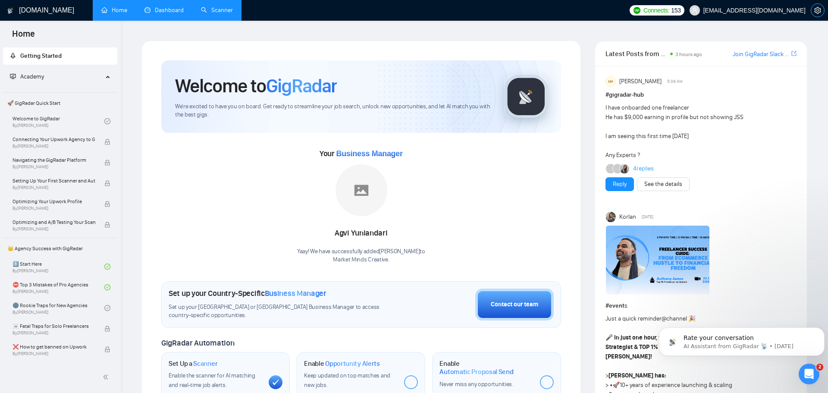
click at [812, 9] on span "setting" at bounding box center [817, 10] width 13 height 7
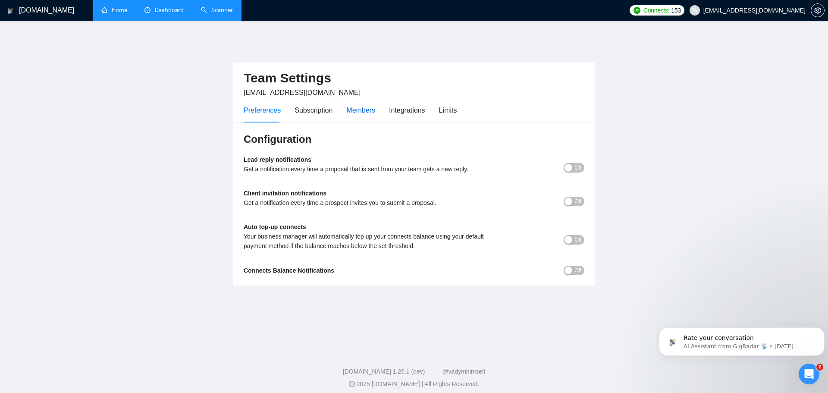
click at [357, 105] on div "Members" at bounding box center [360, 110] width 29 height 11
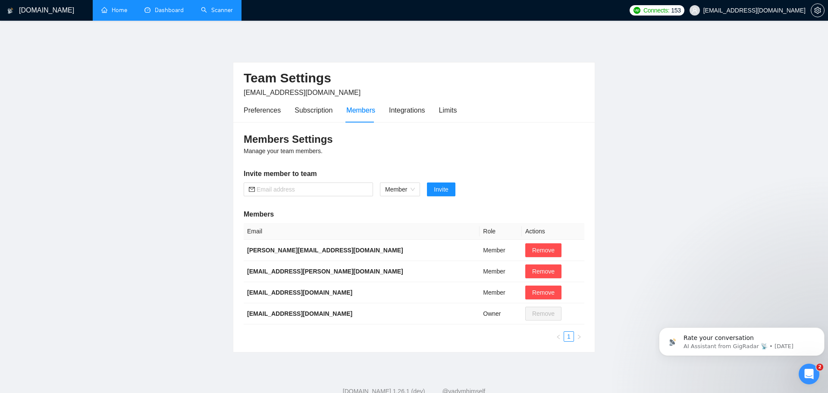
click at [171, 9] on link "Dashboard" at bounding box center [164, 9] width 39 height 7
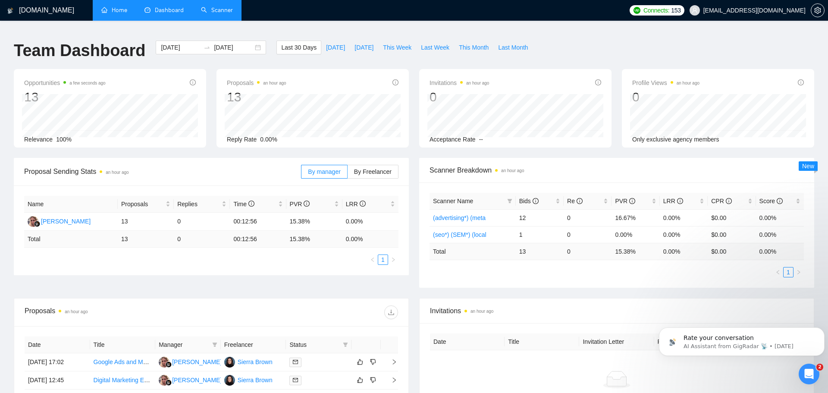
click at [223, 14] on link "Scanner" at bounding box center [217, 9] width 32 height 7
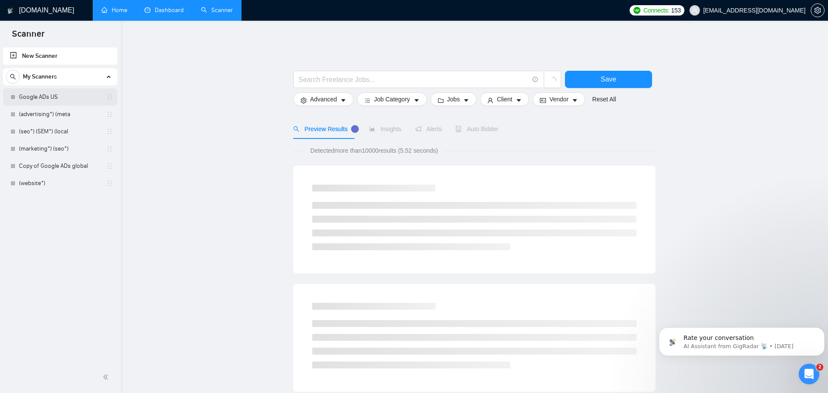
click at [85, 97] on link "Google ADs US" at bounding box center [60, 96] width 82 height 17
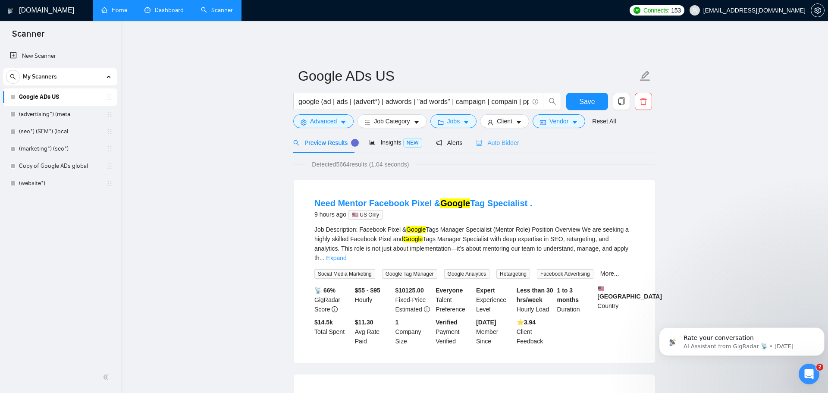
click at [501, 132] on div "Auto Bidder" at bounding box center [497, 142] width 43 height 20
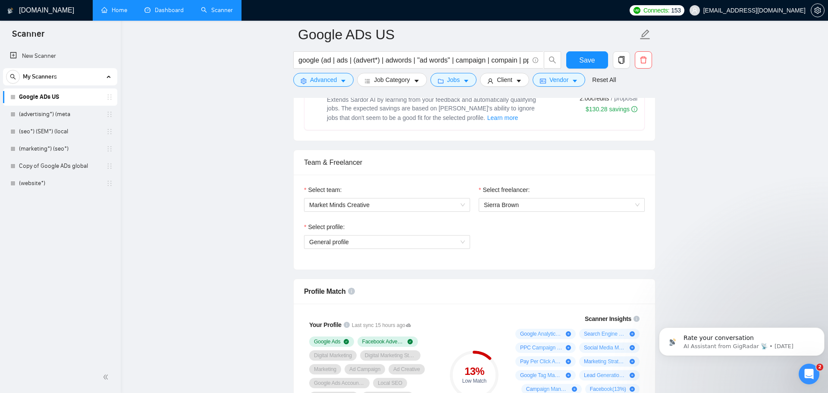
scroll to position [420, 0]
click at [455, 235] on span "General profile" at bounding box center [387, 241] width 156 height 13
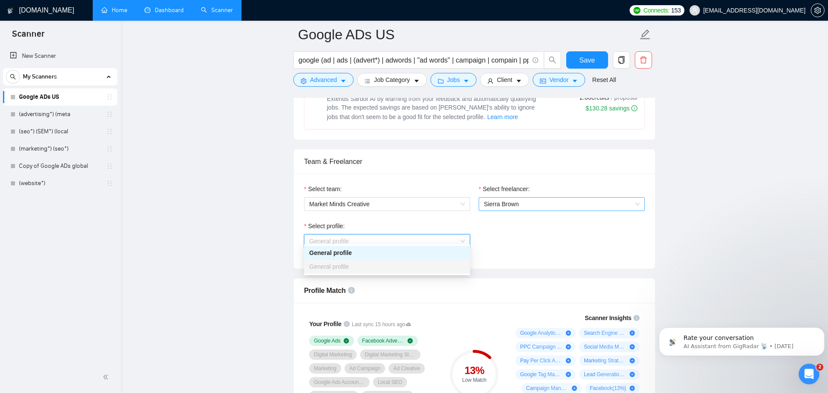
click at [517, 201] on span "Sierra Brown" at bounding box center [501, 204] width 35 height 7
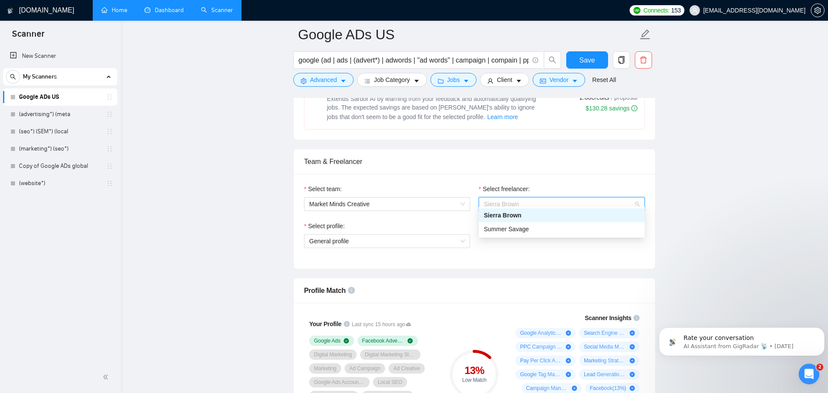
click at [461, 221] on div "Select profile:" at bounding box center [387, 227] width 166 height 13
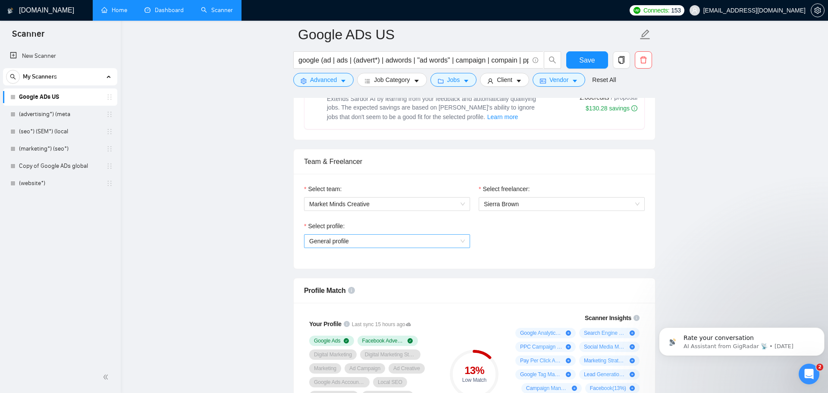
click at [456, 237] on span "General profile" at bounding box center [387, 241] width 156 height 13
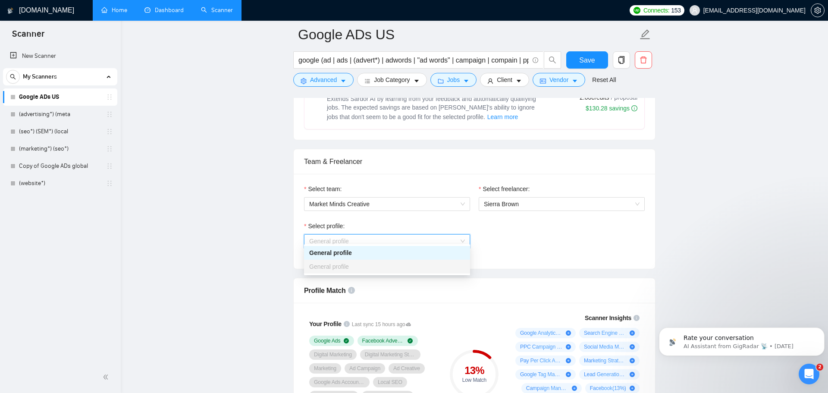
click at [459, 223] on div "Select profile:" at bounding box center [387, 227] width 166 height 13
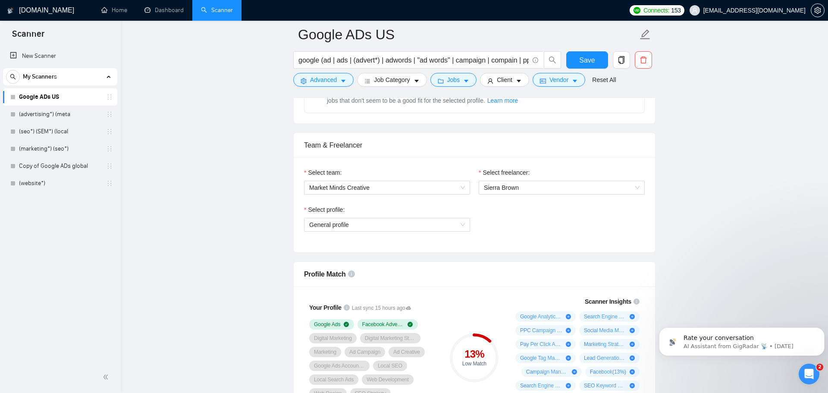
scroll to position [440, 0]
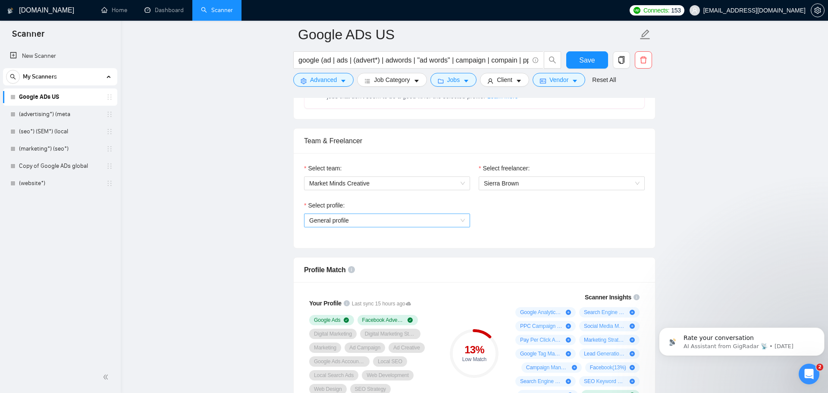
click at [411, 219] on span "General profile" at bounding box center [387, 220] width 156 height 13
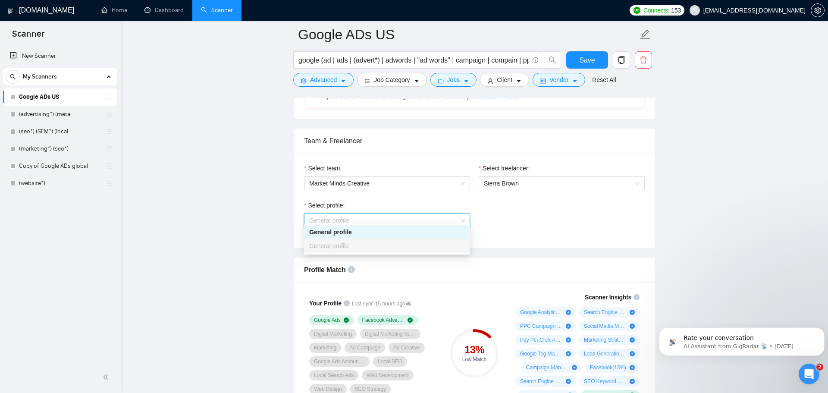
click at [411, 219] on span "General profile" at bounding box center [387, 220] width 156 height 13
click at [451, 214] on span "General profile" at bounding box center [387, 220] width 156 height 13
click at [504, 239] on div "Select team: Market Minds Creative Select freelancer: Sierra Brown Select profi…" at bounding box center [474, 200] width 361 height 95
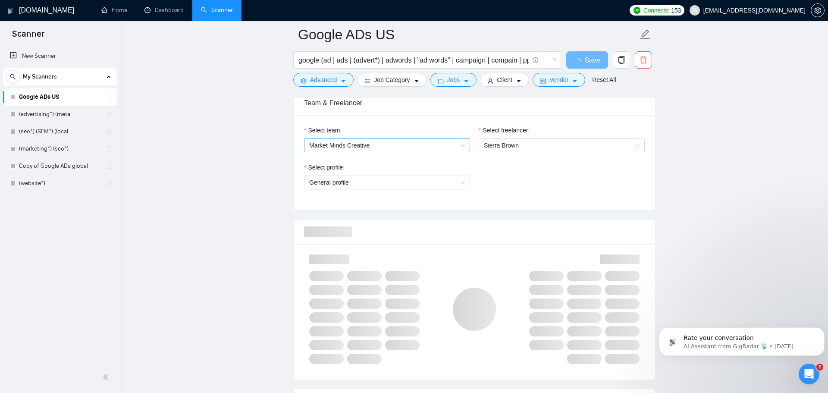
click at [462, 144] on span "Market Minds Creative" at bounding box center [387, 145] width 156 height 13
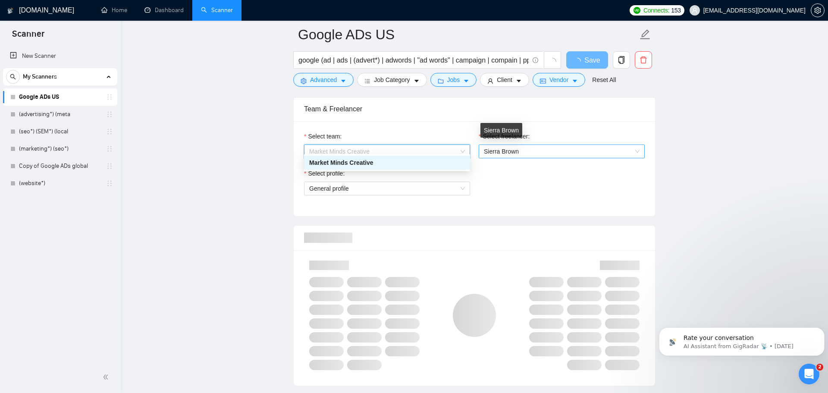
click at [493, 148] on span "Sierra Brown" at bounding box center [501, 151] width 35 height 7
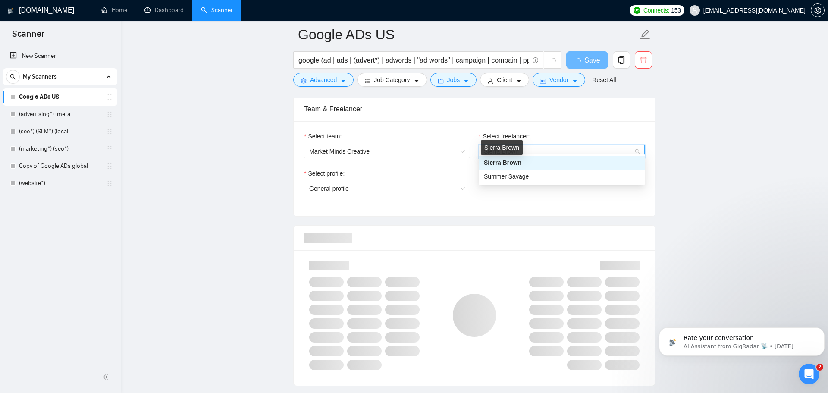
click at [498, 163] on span "Sierra Brown" at bounding box center [503, 162] width 38 height 7
click at [461, 185] on span "General profile" at bounding box center [387, 188] width 156 height 13
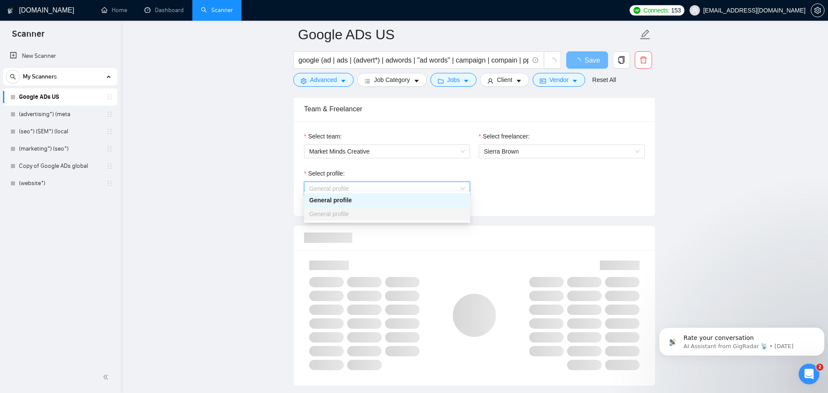
click at [461, 185] on span "General profile" at bounding box center [387, 188] width 156 height 13
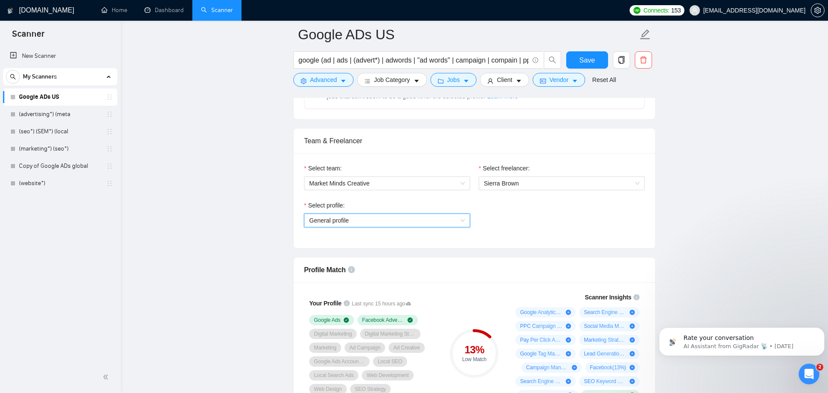
click at [453, 214] on span "General profile" at bounding box center [387, 220] width 156 height 13
click at [509, 220] on div "Select profile: General profile" at bounding box center [474, 219] width 349 height 37
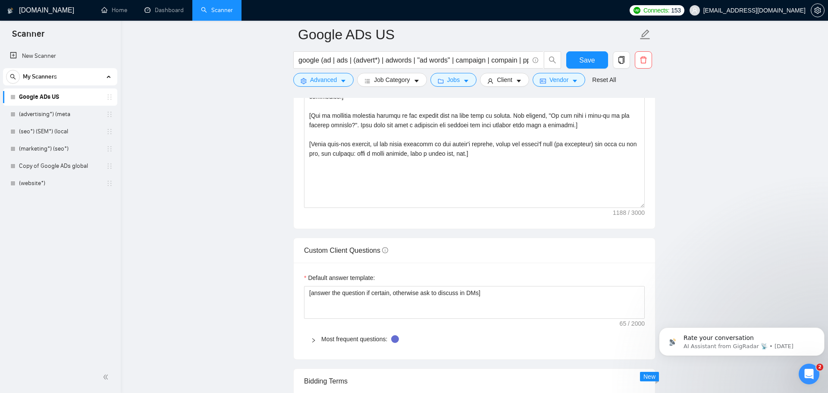
scroll to position [1082, 0]
click at [819, 12] on icon "setting" at bounding box center [817, 10] width 7 height 7
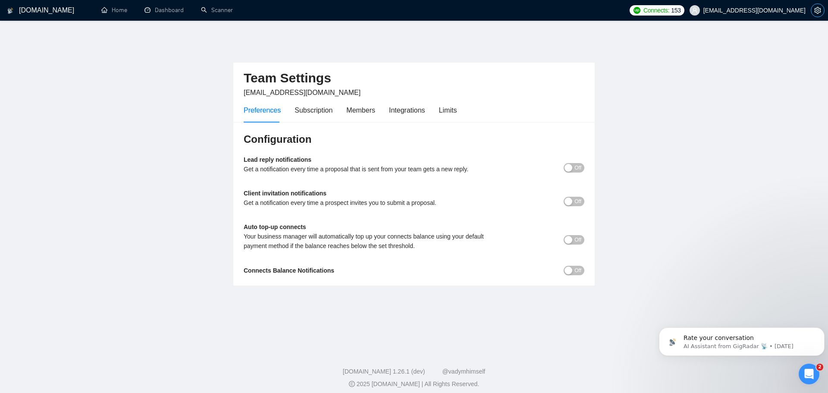
click at [817, 15] on button "button" at bounding box center [818, 10] width 14 height 14
click at [440, 105] on div "Limits" at bounding box center [448, 110] width 18 height 11
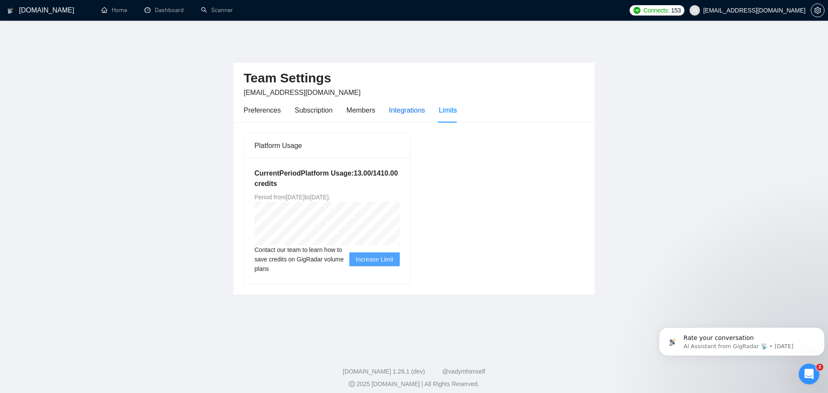
click at [401, 107] on div "Integrations" at bounding box center [407, 110] width 36 height 11
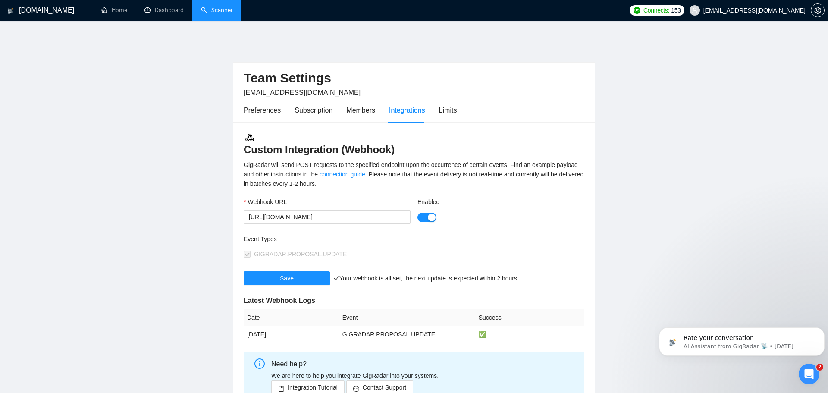
click at [217, 13] on link "Scanner" at bounding box center [217, 9] width 32 height 7
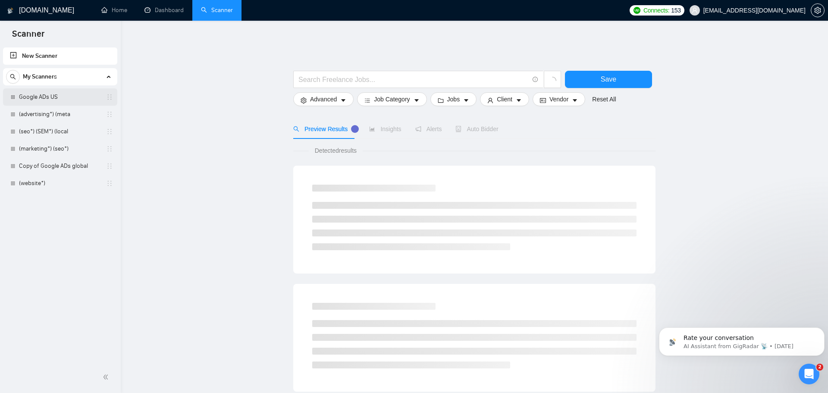
click at [93, 100] on link "Google ADs US" at bounding box center [60, 96] width 82 height 17
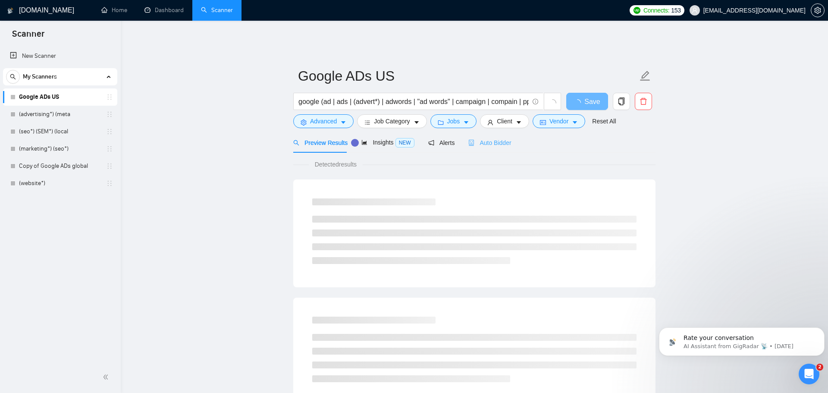
click at [476, 144] on div "Auto Bidder" at bounding box center [489, 142] width 43 height 20
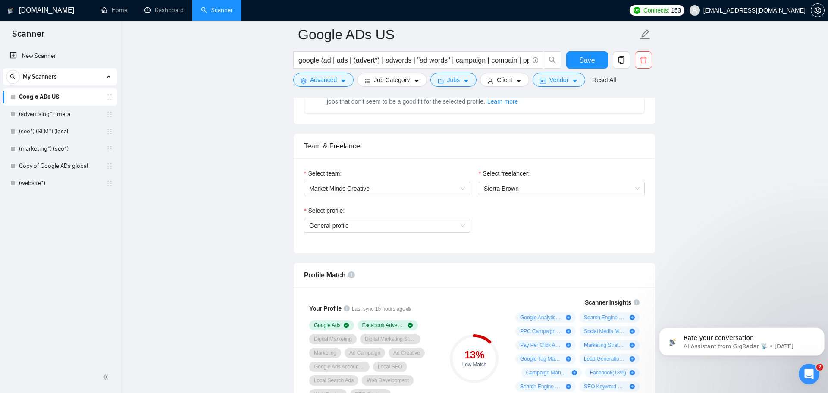
scroll to position [440, 0]
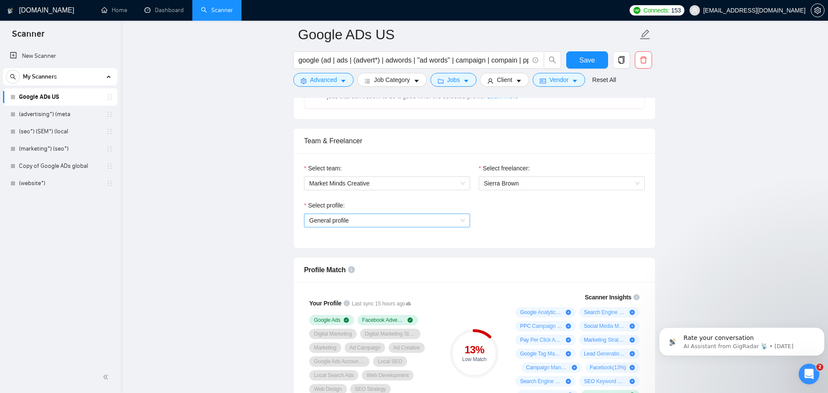
click at [447, 220] on span "General profile" at bounding box center [387, 220] width 156 height 13
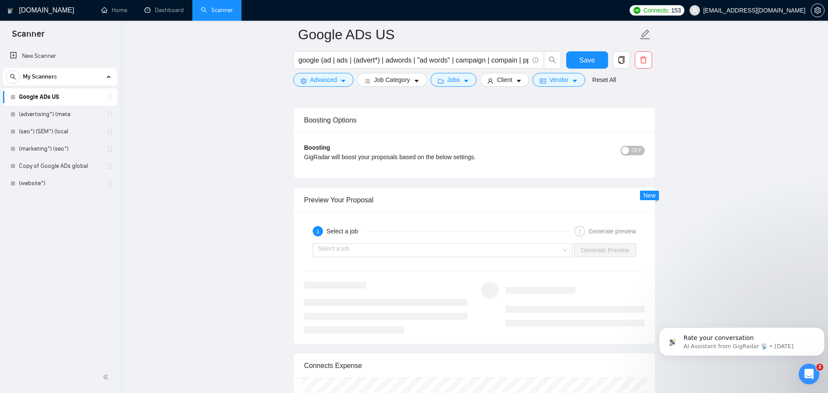
scroll to position [1547, 0]
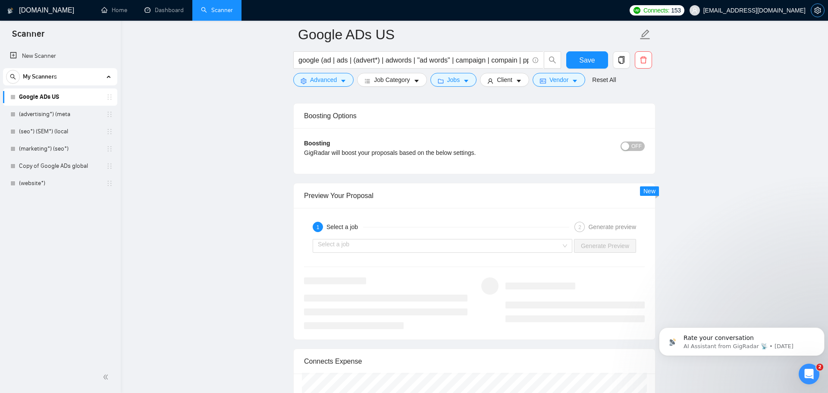
click at [814, 8] on span "setting" at bounding box center [817, 10] width 13 height 7
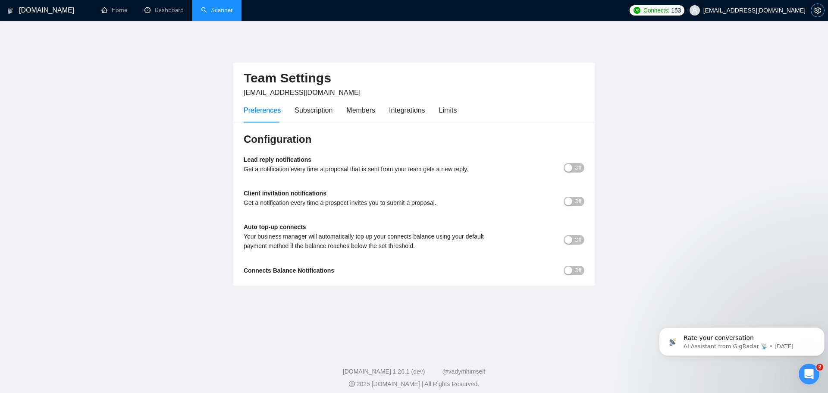
click at [814, 8] on span "setting" at bounding box center [817, 10] width 13 height 7
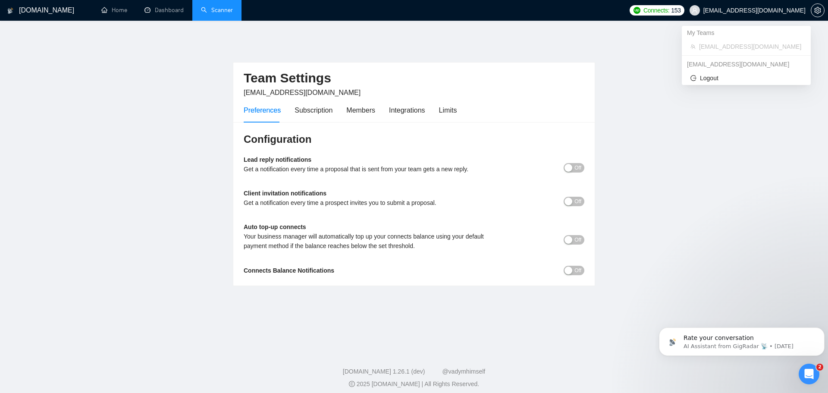
click at [799, 10] on span "[EMAIL_ADDRESS][DOMAIN_NAME]" at bounding box center [755, 10] width 102 height 0
click at [709, 79] on span "Logout" at bounding box center [747, 77] width 112 height 9
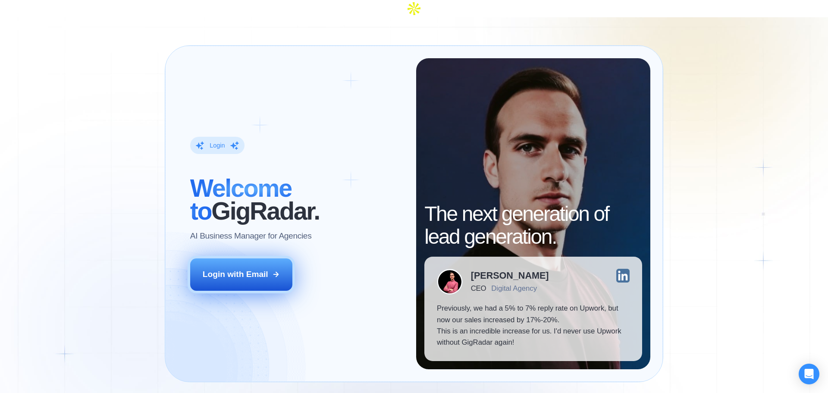
click at [245, 268] on button "Login with Email" at bounding box center [241, 274] width 103 height 32
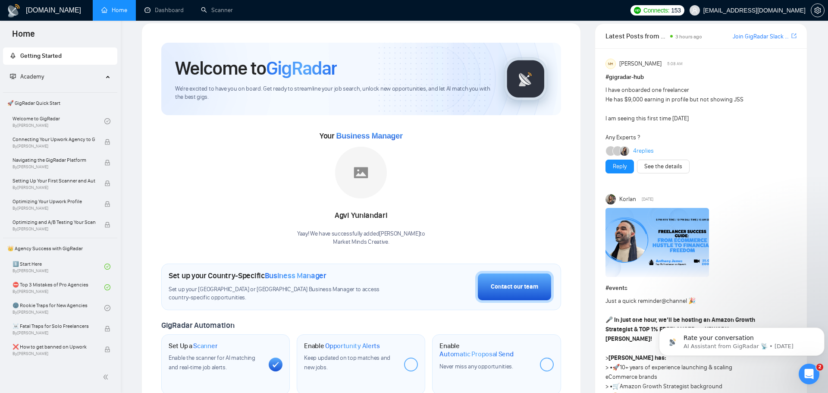
scroll to position [22, 0]
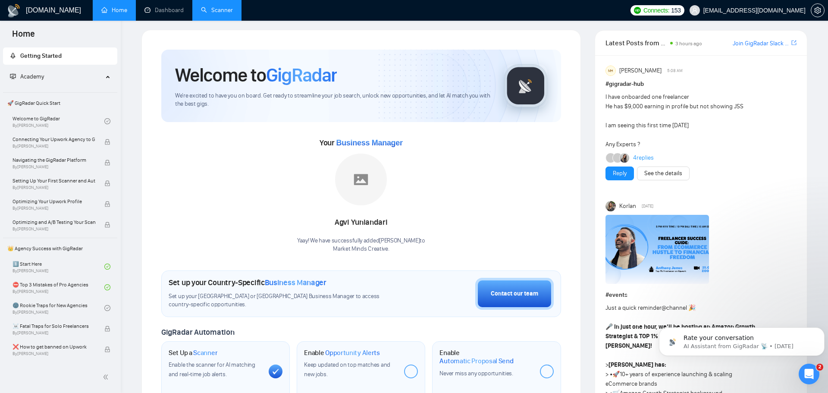
click at [217, 8] on link "Scanner" at bounding box center [217, 9] width 32 height 7
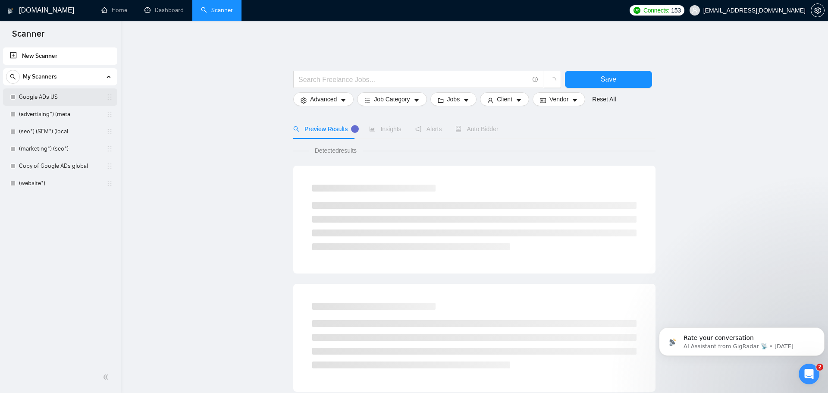
click at [88, 97] on link "Google ADs US" at bounding box center [60, 96] width 82 height 17
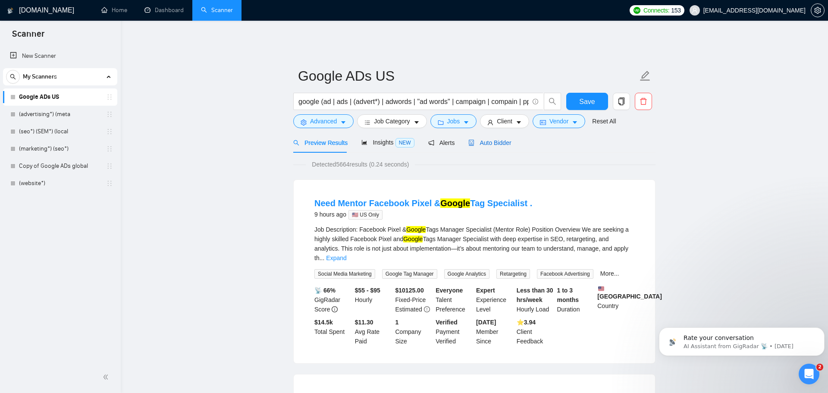
click at [498, 139] on span "Auto Bidder" at bounding box center [489, 142] width 43 height 7
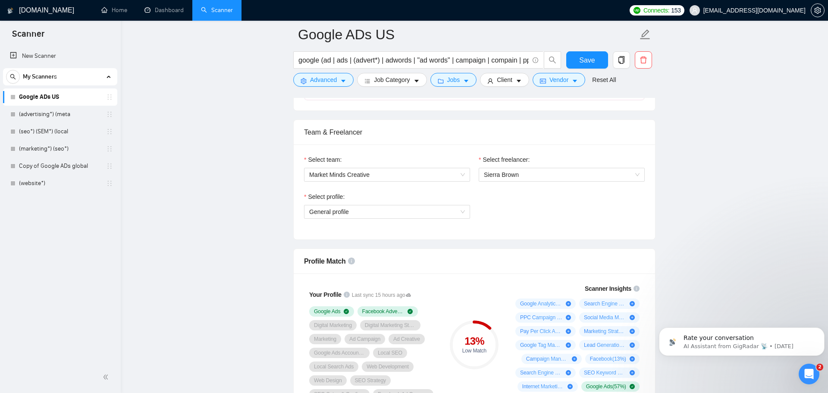
scroll to position [450, 0]
click at [447, 205] on span "General profile" at bounding box center [387, 210] width 156 height 13
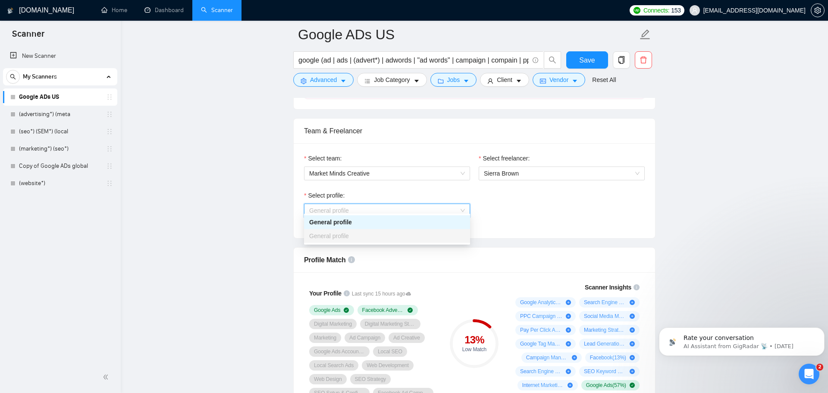
click at [447, 205] on span "General profile" at bounding box center [387, 210] width 156 height 13
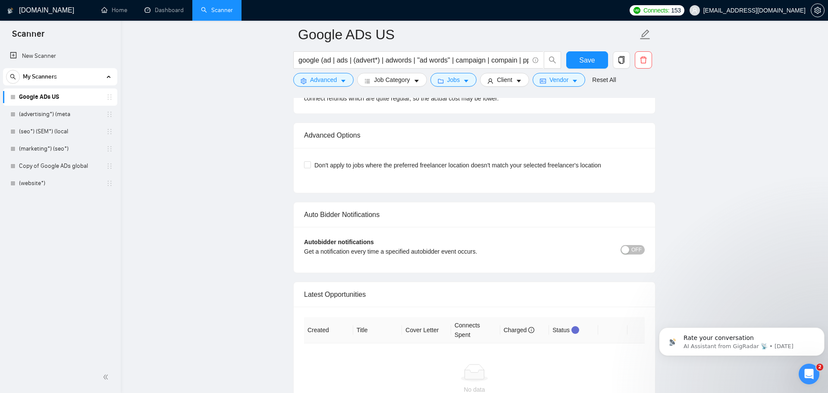
scroll to position [1942, 0]
click at [163, 13] on link "Dashboard" at bounding box center [164, 9] width 39 height 7
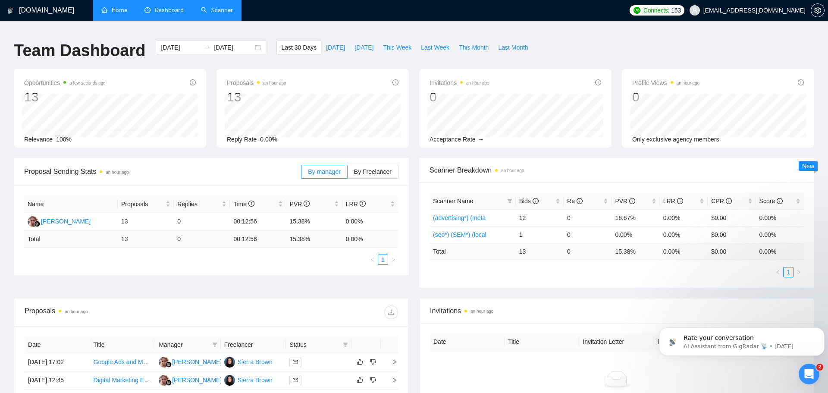
click at [122, 9] on link "Home" at bounding box center [114, 9] width 26 height 7
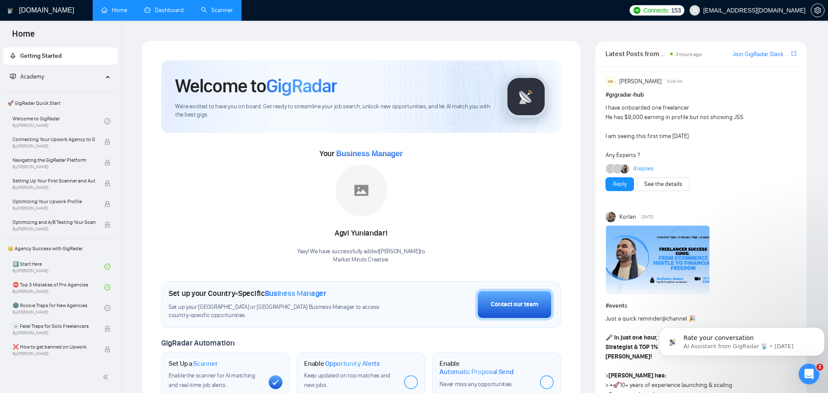
click at [216, 14] on link "Scanner" at bounding box center [217, 9] width 32 height 7
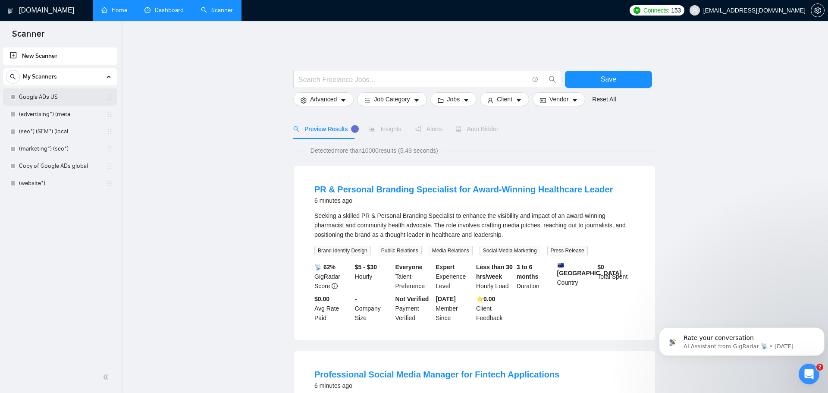
click at [73, 101] on link "Google ADs US" at bounding box center [60, 96] width 82 height 17
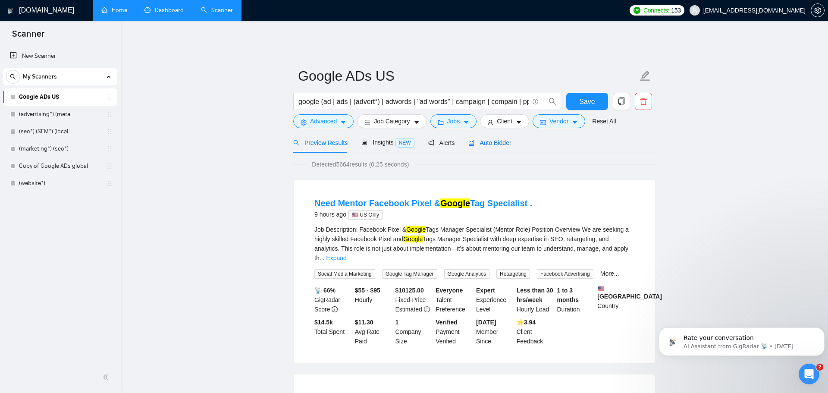
click at [489, 138] on div "Auto Bidder" at bounding box center [489, 142] width 43 height 9
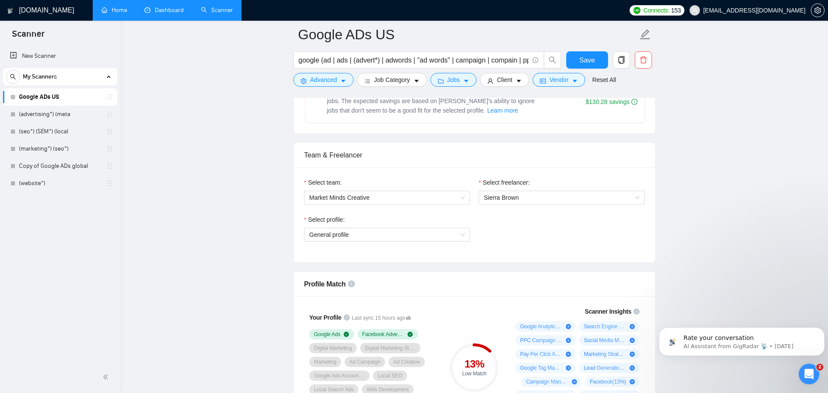
scroll to position [425, 0]
click at [449, 229] on span "General profile" at bounding box center [387, 235] width 156 height 13
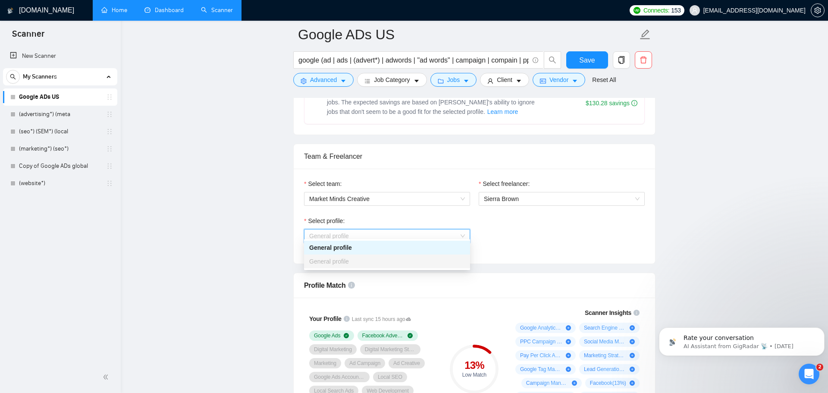
click at [505, 225] on div "Select profile: General profile" at bounding box center [474, 234] width 349 height 37
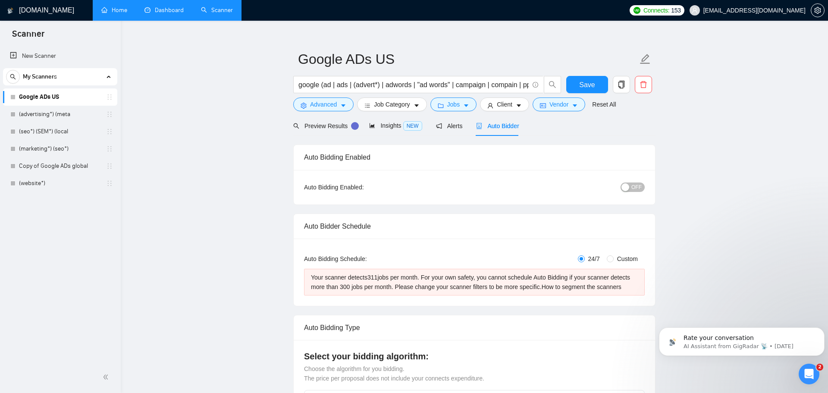
scroll to position [0, 0]
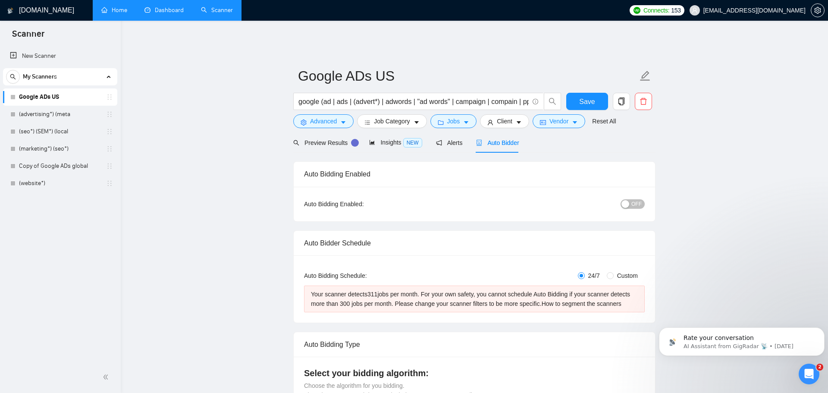
click at [161, 6] on link "Dashboard" at bounding box center [164, 9] width 39 height 7
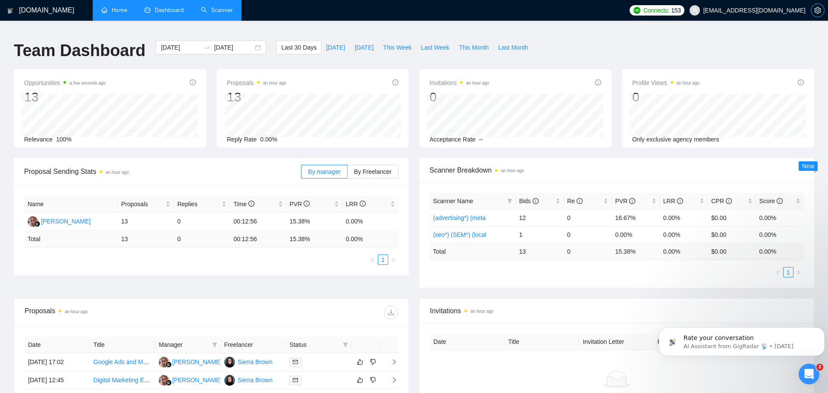
click at [815, 11] on icon "setting" at bounding box center [817, 10] width 7 height 7
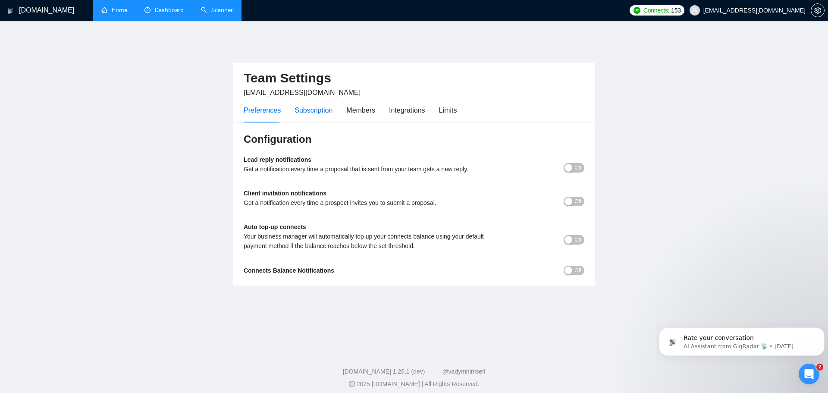
click at [318, 109] on div "Subscription" at bounding box center [314, 110] width 38 height 11
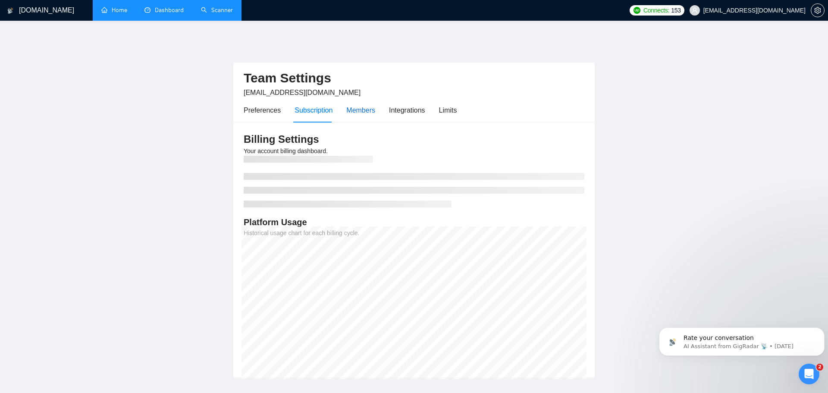
click at [361, 106] on div "Members" at bounding box center [360, 110] width 29 height 11
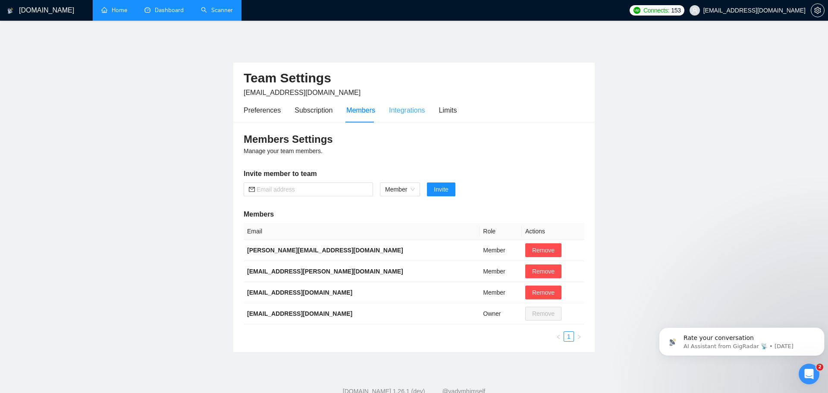
click at [399, 113] on div "Integrations" at bounding box center [407, 110] width 36 height 25
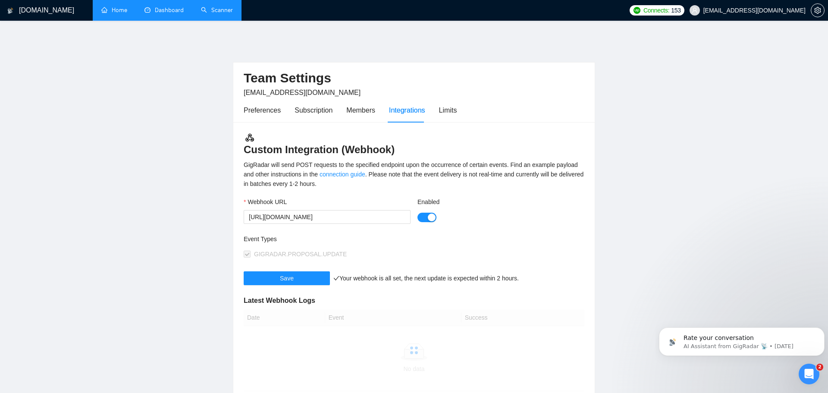
click at [432, 113] on div "Preferences Subscription Members Integrations Limits" at bounding box center [350, 110] width 213 height 25
click at [442, 113] on div "Limits" at bounding box center [448, 110] width 18 height 25
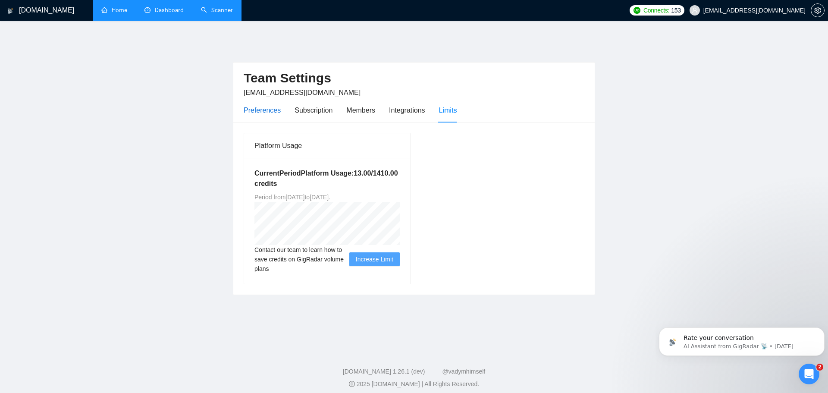
click at [252, 107] on div "Preferences" at bounding box center [262, 110] width 37 height 11
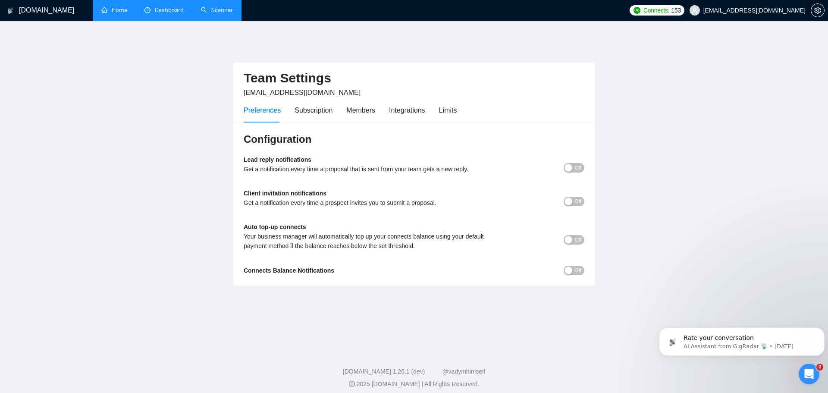
click at [127, 8] on link "Home" at bounding box center [114, 9] width 26 height 7
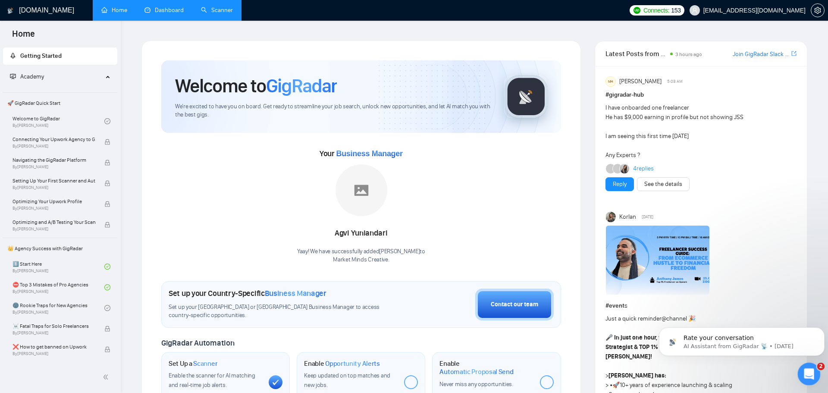
click at [810, 377] on icon "Open Intercom Messenger" at bounding box center [808, 373] width 14 height 14
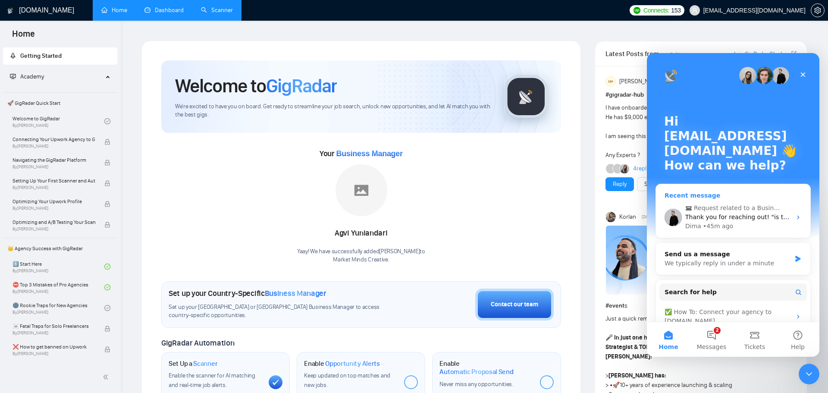
click at [732, 230] on div "Dima • 45m ago" at bounding box center [738, 226] width 106 height 9
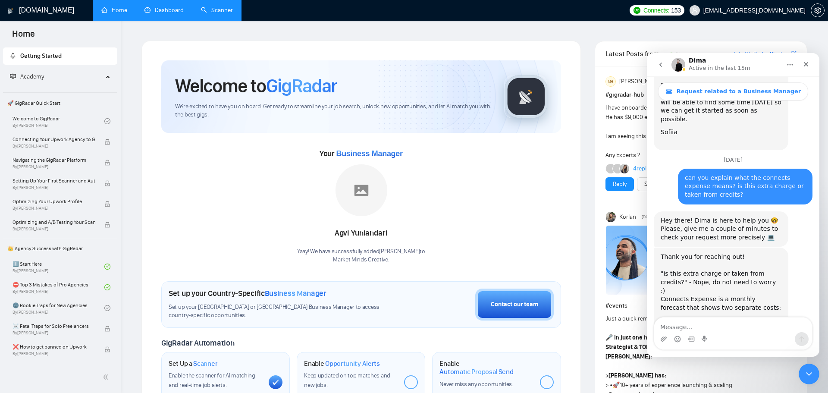
scroll to position [2253, 0]
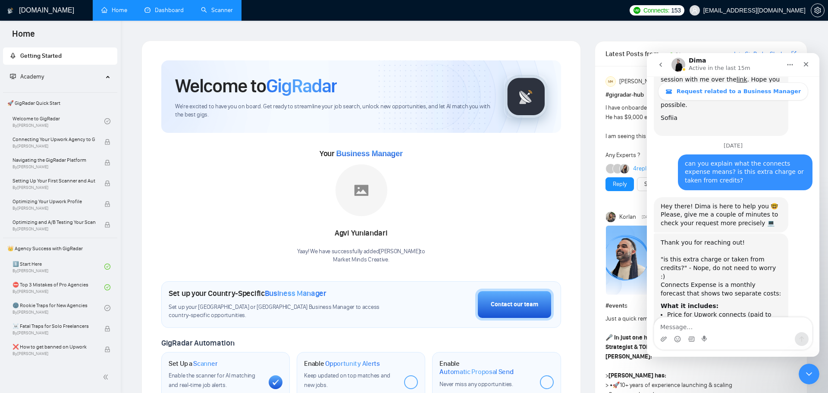
click at [696, 327] on textarea "Message…" at bounding box center [733, 324] width 158 height 15
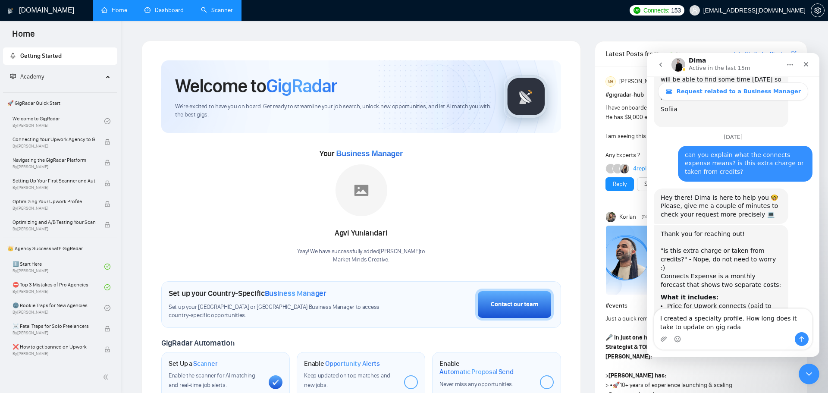
type textarea "I created a specialty profile. How long does it take to update on gig radar"
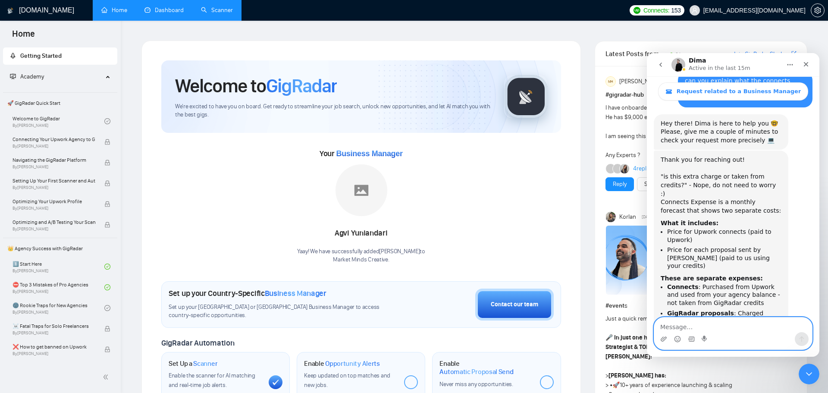
scroll to position [2339, 0]
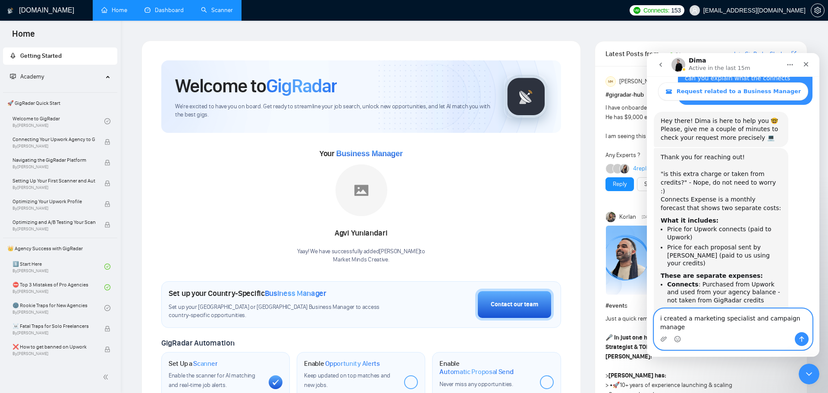
type textarea "i created a marketing specialist and campaign manager"
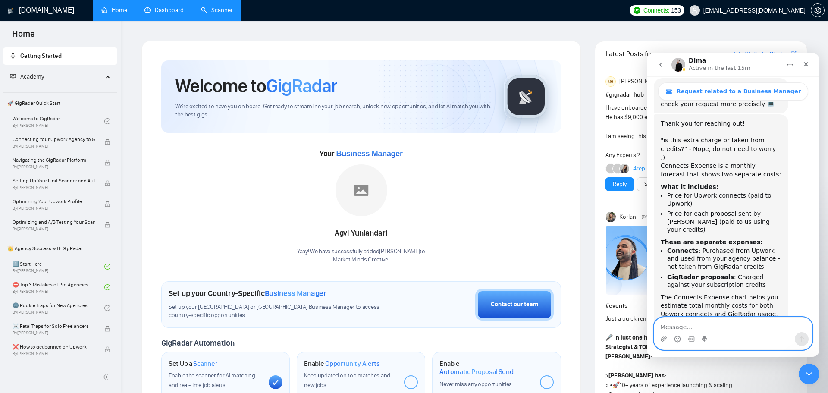
scroll to position [2373, 0]
click at [812, 371] on icon "Close Intercom Messenger" at bounding box center [808, 373] width 10 height 10
